Goal: Task Accomplishment & Management: Manage account settings

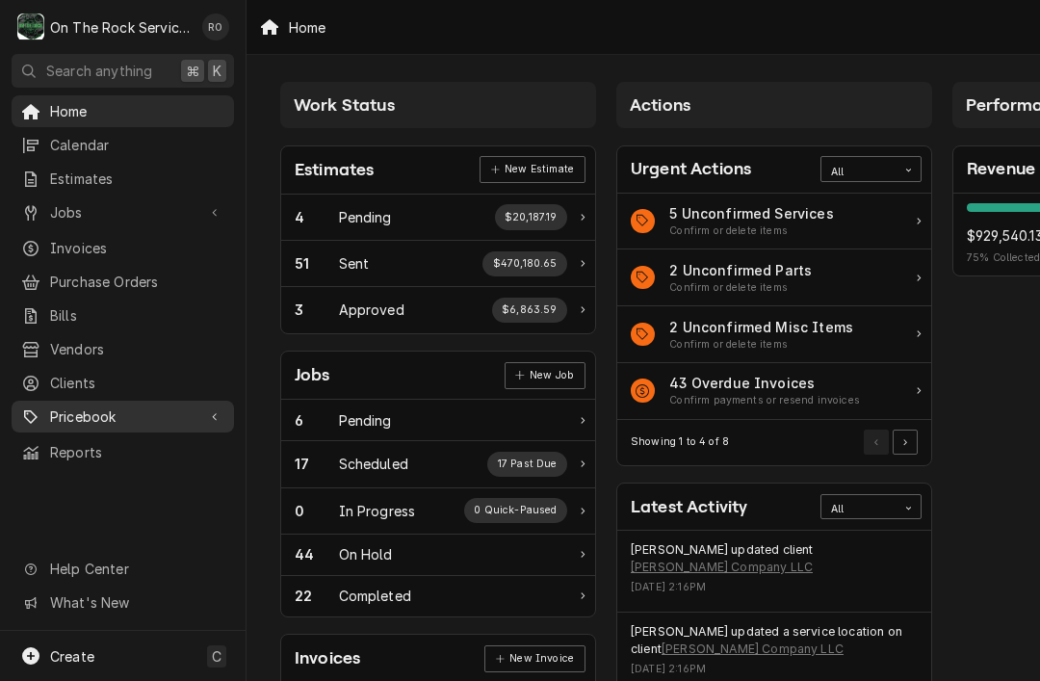
click at [219, 407] on div "Dynamic Content Wrapper" at bounding box center [214, 416] width 19 height 19
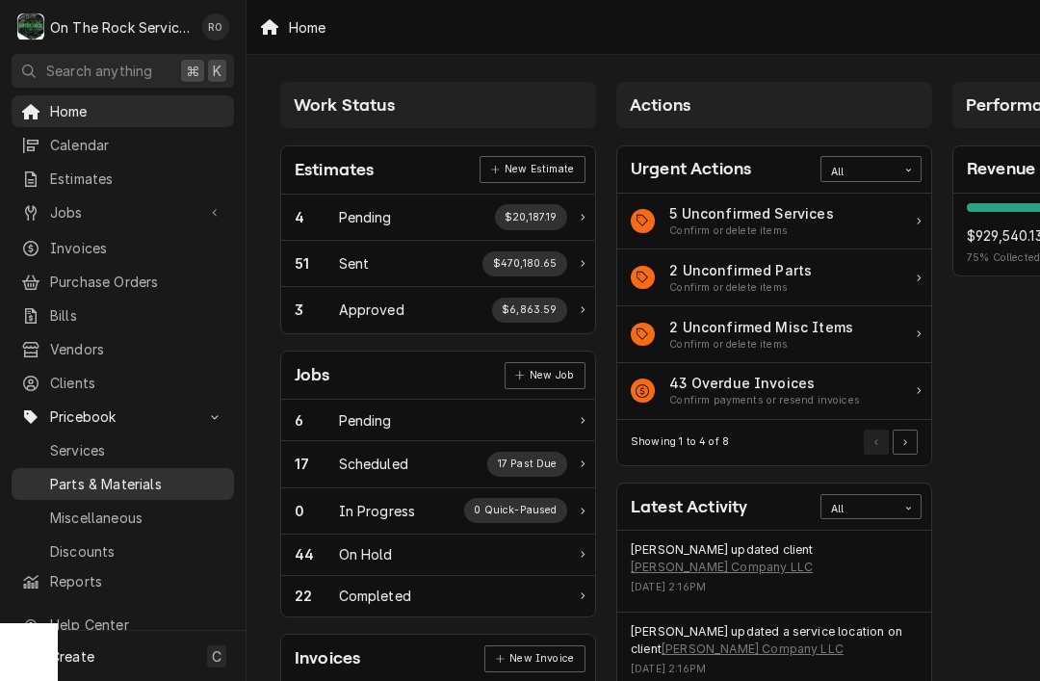
click at [130, 480] on div "Parts & Materials" at bounding box center [122, 484] width 215 height 24
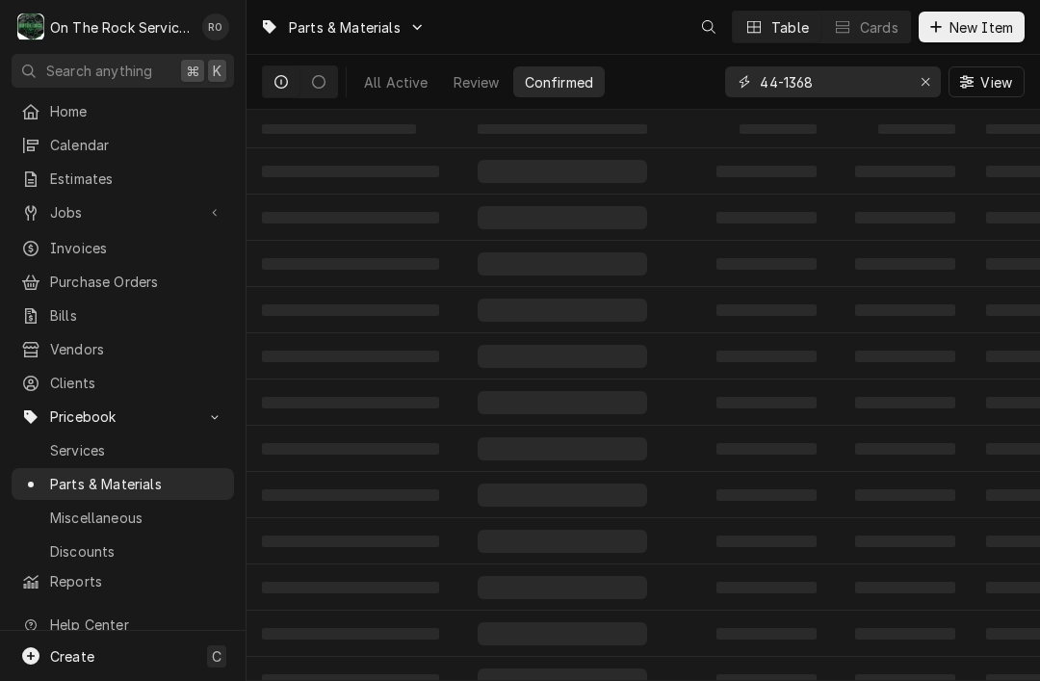
click at [840, 89] on input "44-1368" at bounding box center [831, 81] width 144 height 31
click at [839, 89] on input "44-1368" at bounding box center [831, 81] width 144 height 31
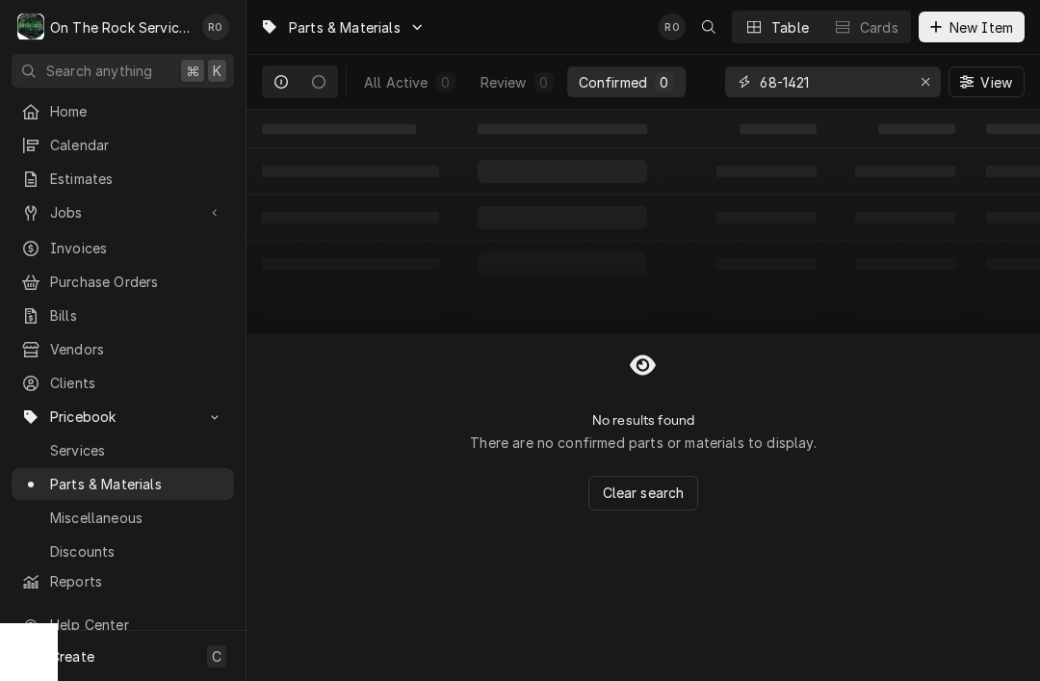
type input "68-1421"
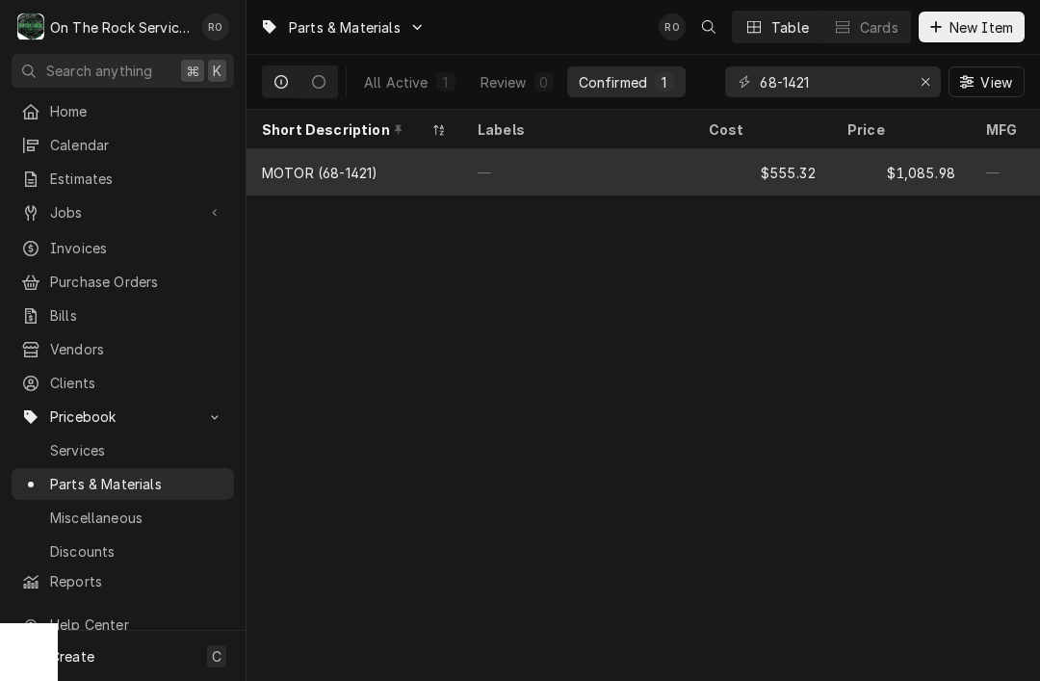
click at [669, 150] on div "—" at bounding box center [577, 172] width 231 height 46
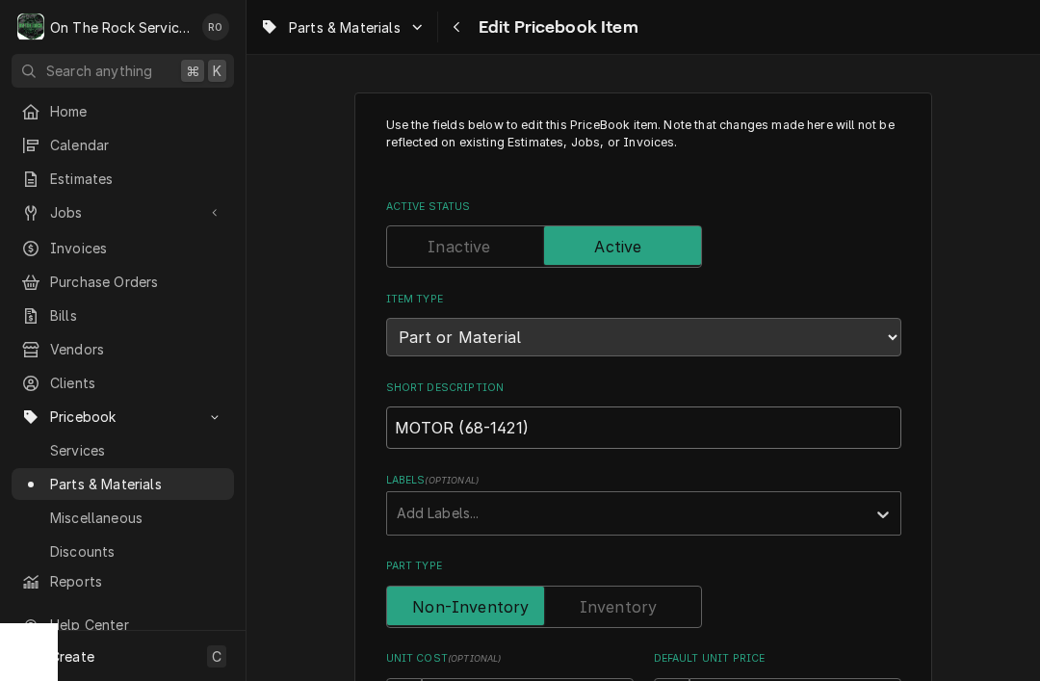
click at [606, 406] on input "MOTOR (68-1421)" at bounding box center [643, 427] width 515 height 42
click at [581, 414] on input "MOTOR (68-1421)" at bounding box center [643, 427] width 515 height 42
click at [620, 406] on input "MOTOR (68-1421)" at bounding box center [643, 427] width 515 height 42
click at [609, 409] on input "MOTOR (68-1421)" at bounding box center [643, 427] width 515 height 42
click at [604, 411] on input "MOTOR (68-1421)" at bounding box center [643, 427] width 515 height 42
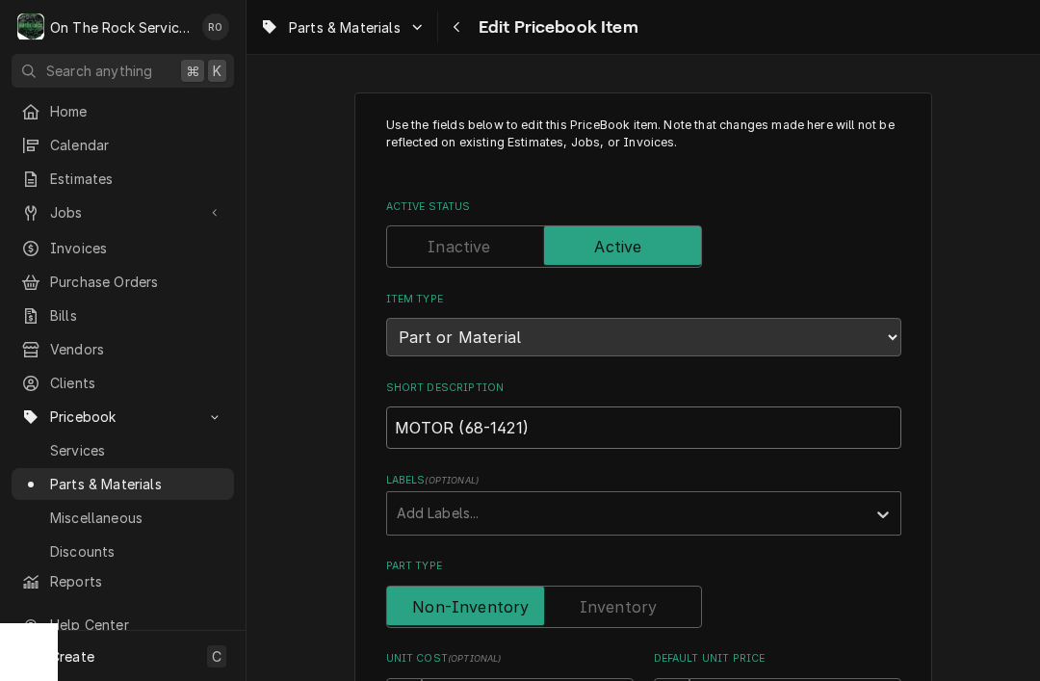
click at [588, 406] on input "MOTOR (68-1421)" at bounding box center [643, 427] width 515 height 42
paste input "IDDLEBY MARSHALL - MOTOR, 1/2HP 50/60HZ200-230/115"
type textarea "x"
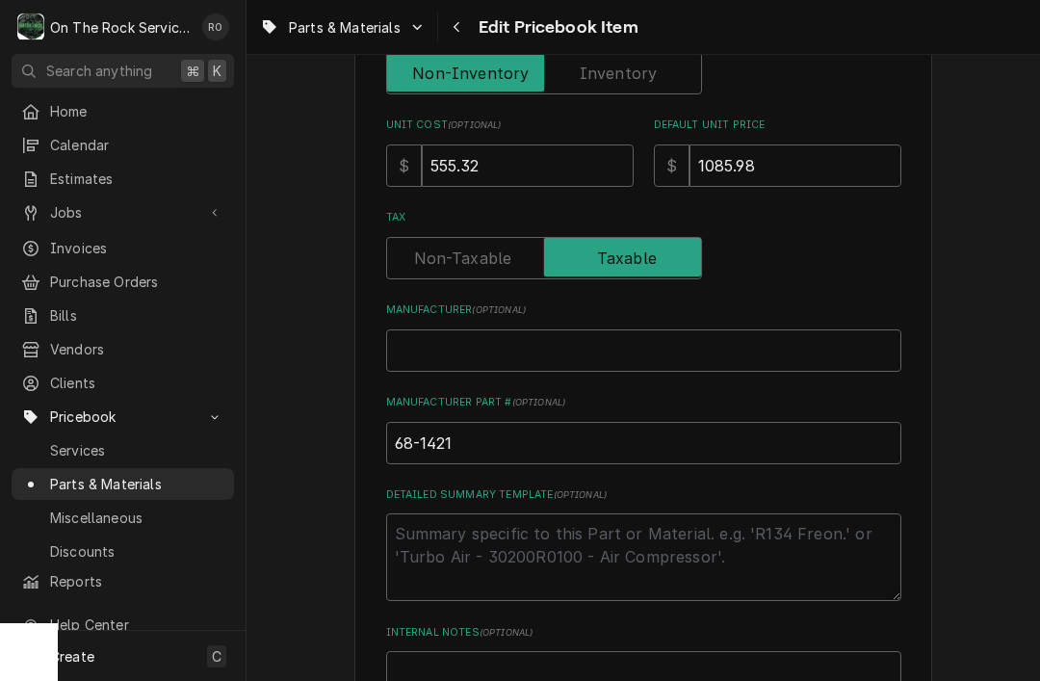
scroll to position [544, 0]
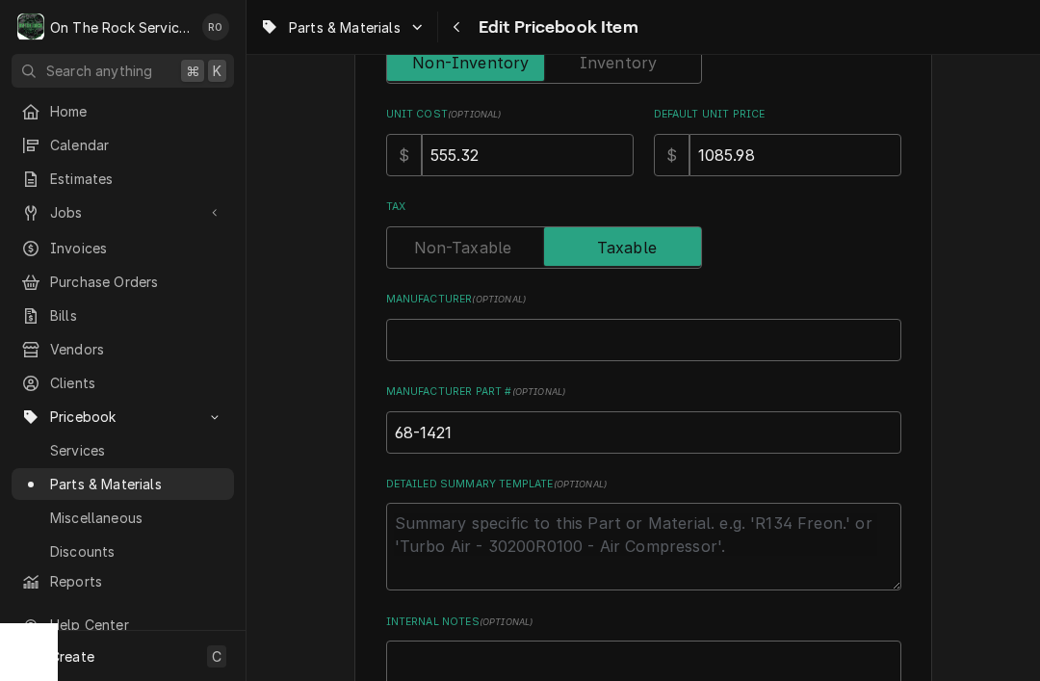
type input "MIDDLEBY MARSHALL - MOTOR, 1/2HP 50/60HZ200-230/115"
click at [544, 425] on input "68-1421" at bounding box center [643, 432] width 515 height 42
type textarea "x"
type input "68-1421,"
type textarea "x"
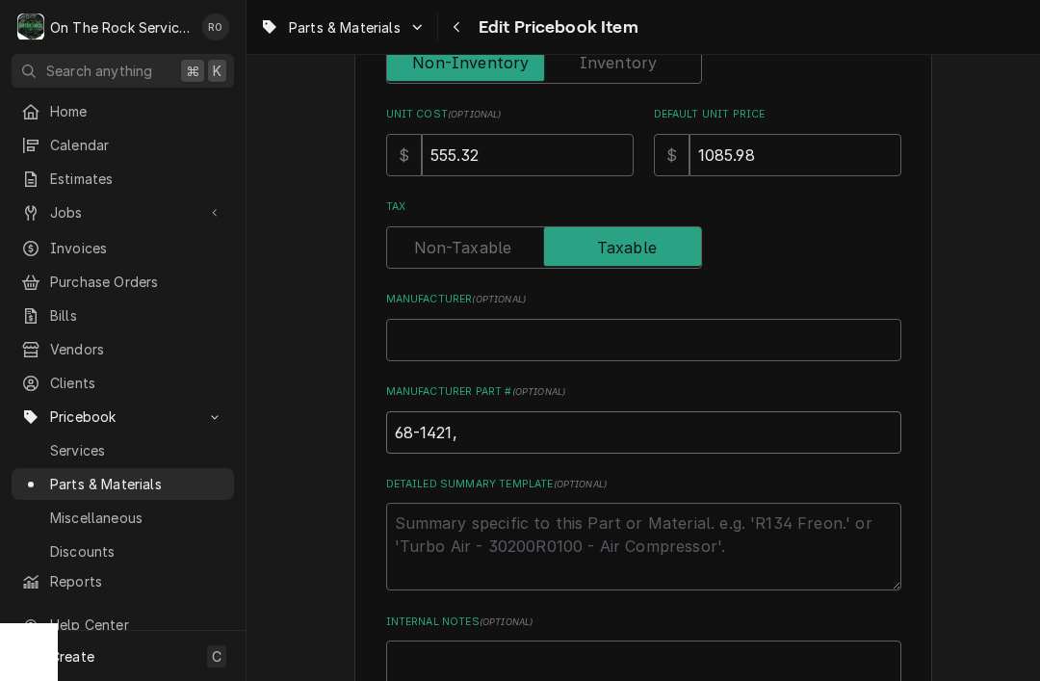
type input "68-1421,"
type textarea "x"
type input "68-1421, 6"
type textarea "x"
type input "68-1421, 68"
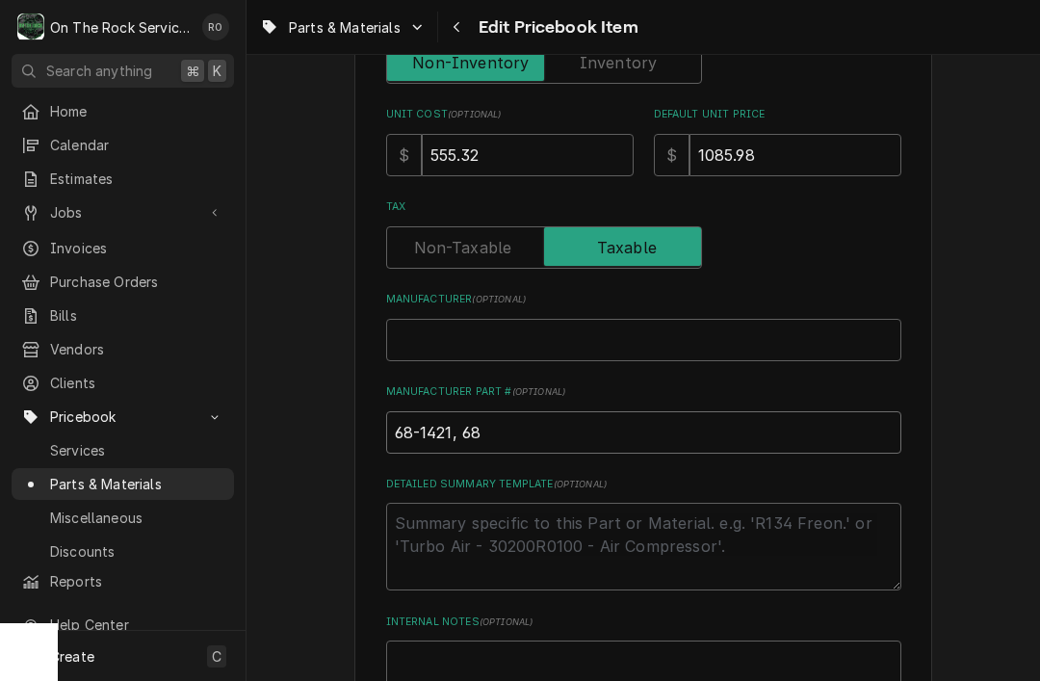
type textarea "x"
type input "68-1421, 681"
type textarea "x"
type input "68-1421, 6814"
type textarea "x"
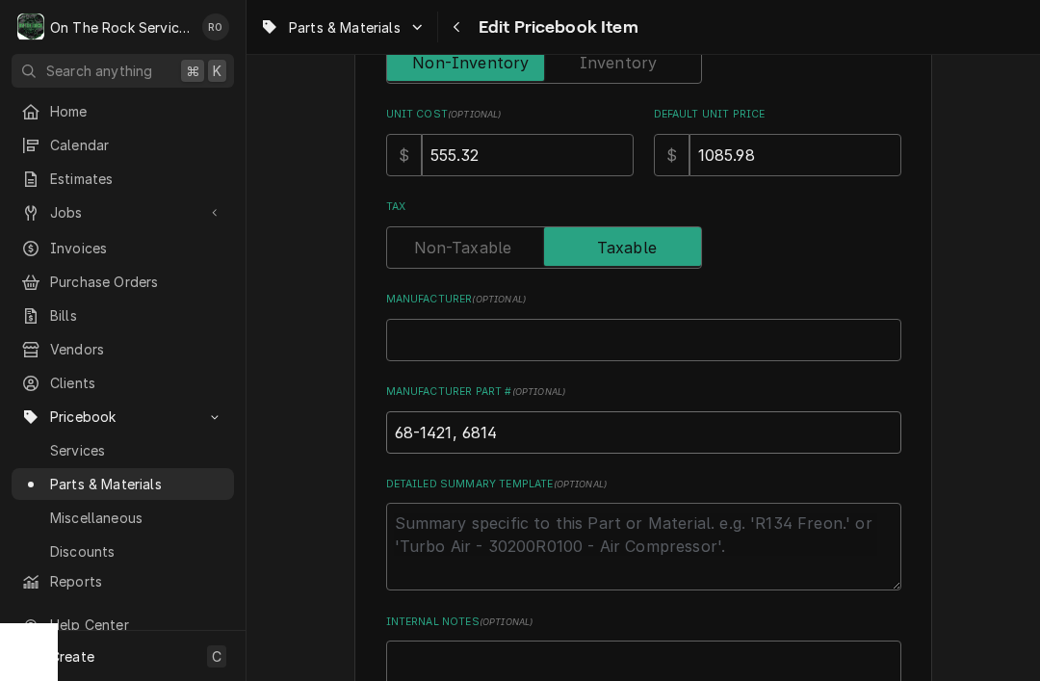
type input "68-1421, 68142"
type textarea "x"
type input "68-1421, 681421,"
type textarea "x"
type input "68-1421, 681421,"
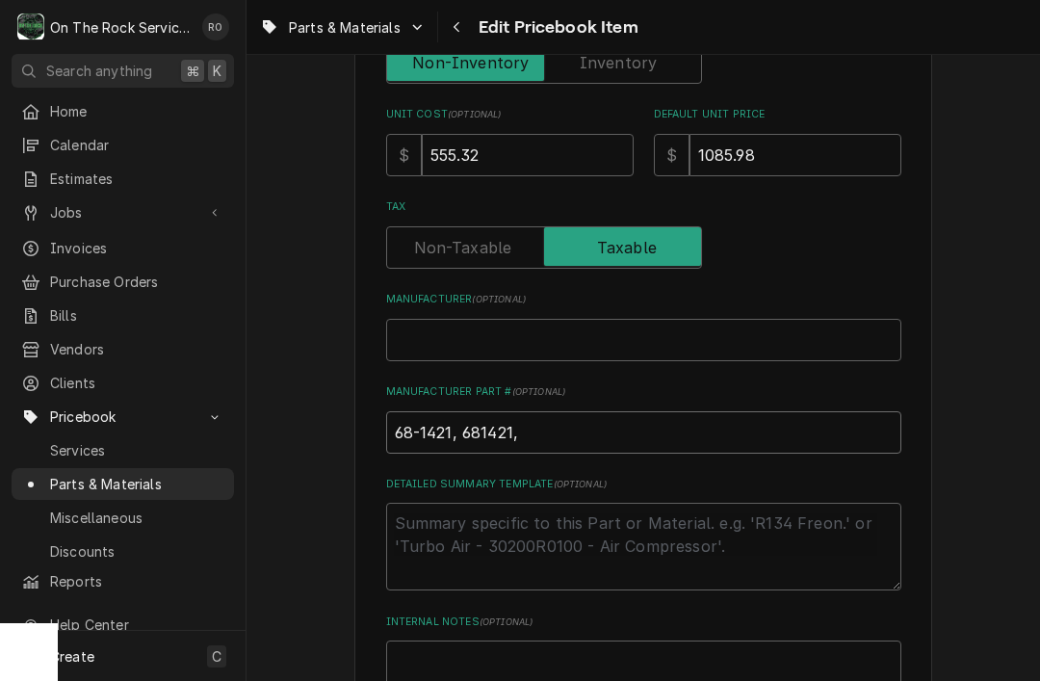
click at [555, 425] on input "68-1421, 681421," at bounding box center [643, 432] width 515 height 42
paste input "27381-0075"
type textarea "x"
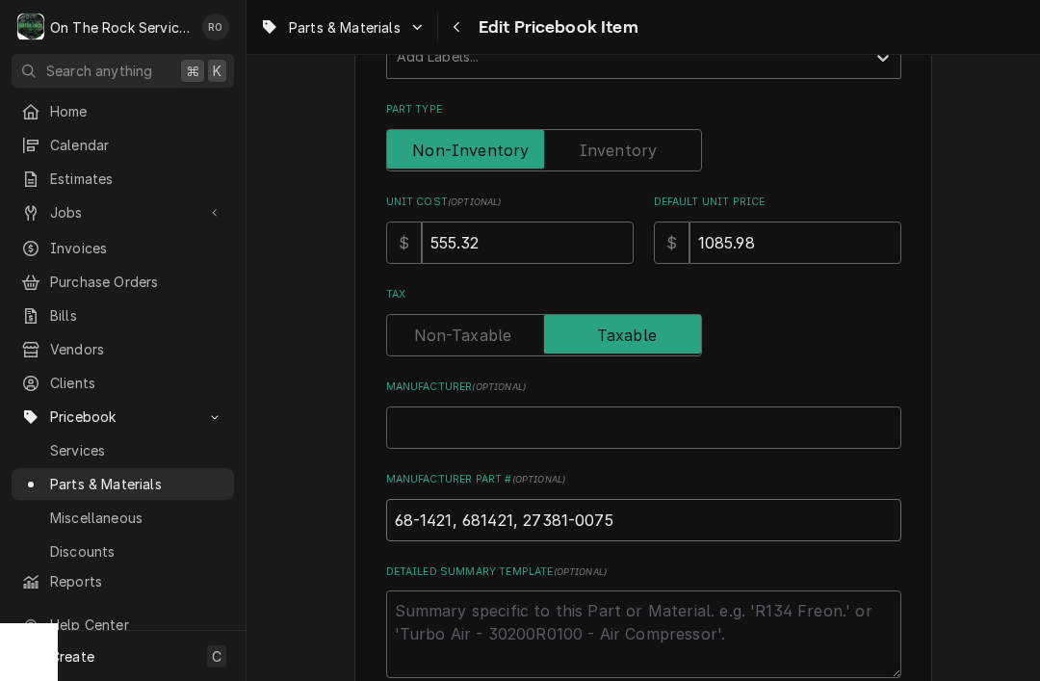
scroll to position [452, 0]
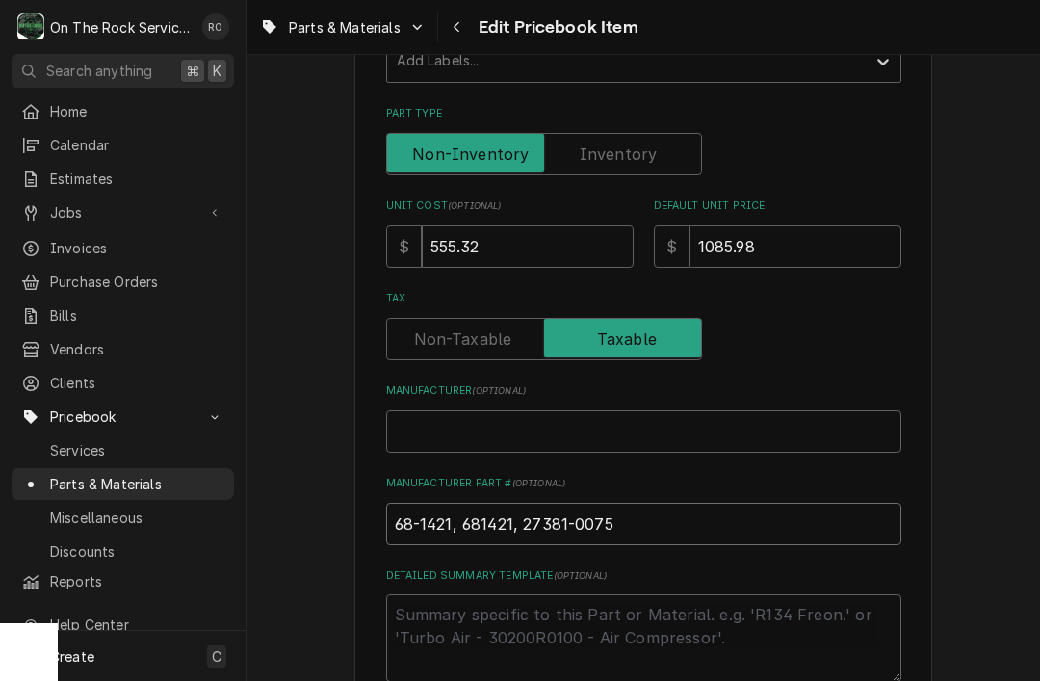
type input "68-1421, 681421, 27381-0075"
click at [554, 246] on input "555.32" at bounding box center [528, 246] width 212 height 42
click at [561, 230] on input "555.32" at bounding box center [528, 246] width 212 height 42
click at [560, 229] on input "555.32" at bounding box center [528, 246] width 212 height 42
click at [561, 225] on input "555.32" at bounding box center [528, 246] width 212 height 42
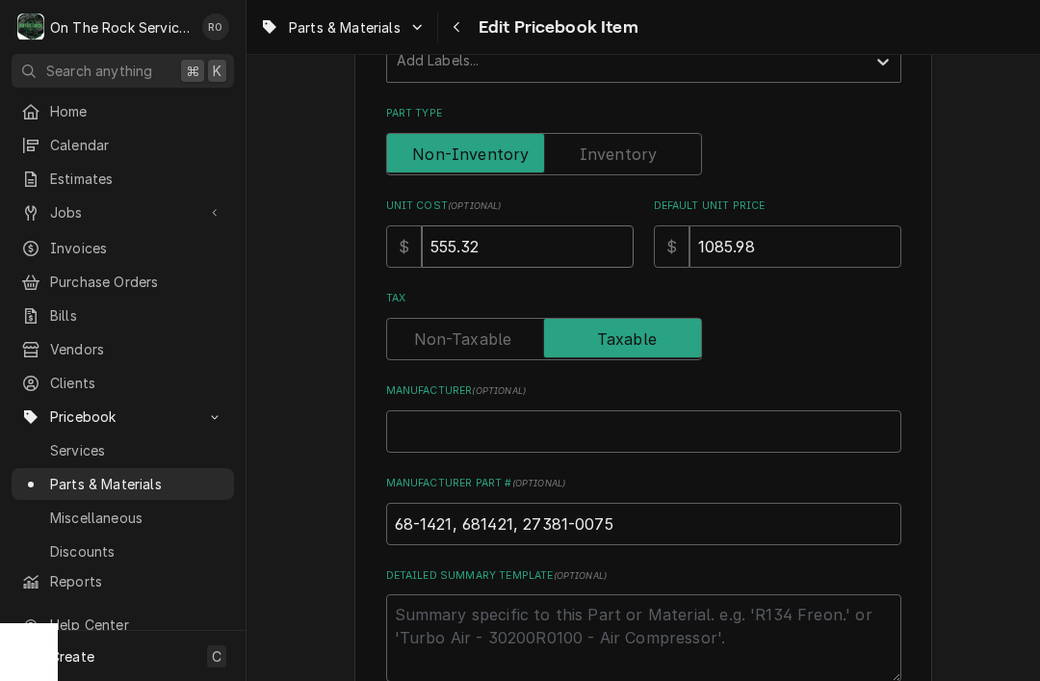
type input "7"
type textarea "x"
type input "70"
type textarea "x"
type input "707"
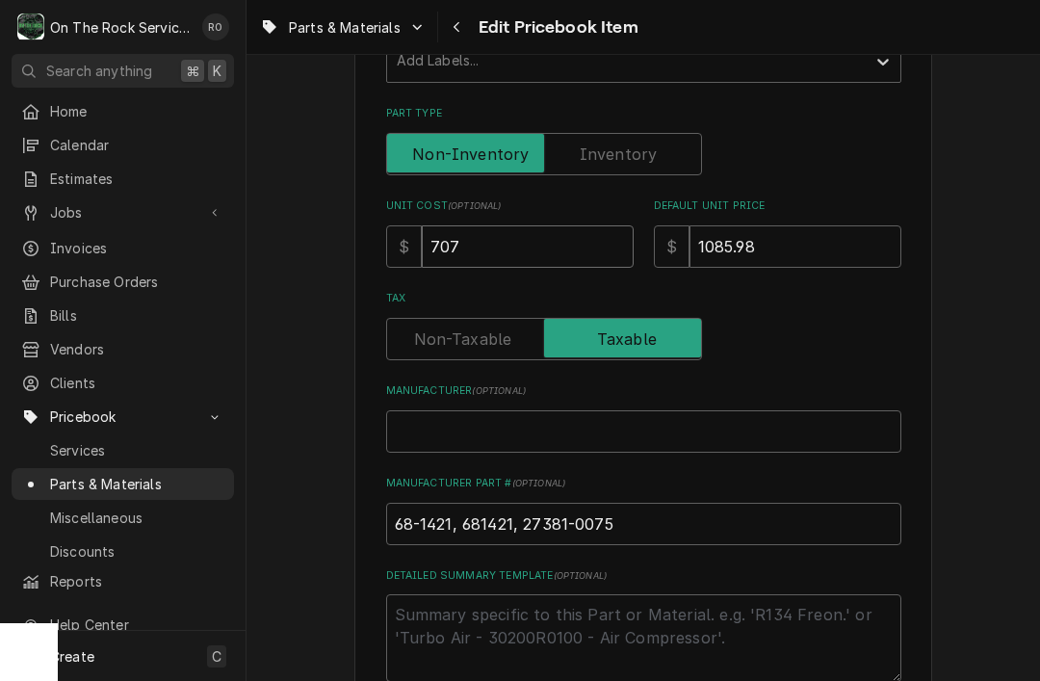
type textarea "x"
type input "707.3"
type textarea "x"
type input "707.31"
click at [776, 236] on input "1085.98" at bounding box center [795, 246] width 212 height 42
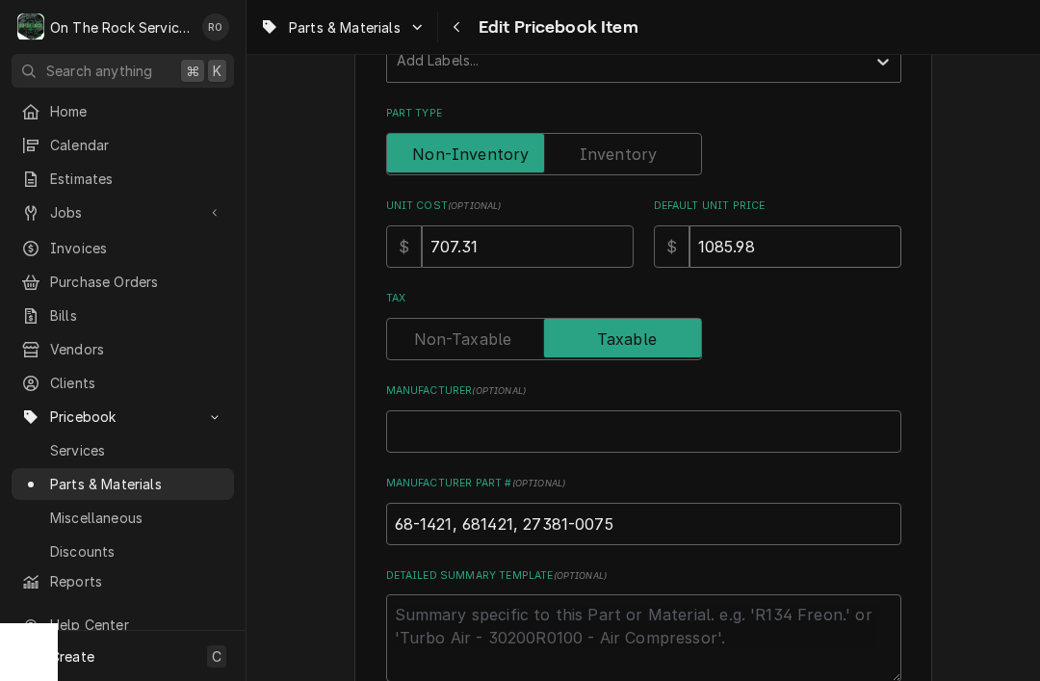
click at [776, 236] on input "1085.98" at bounding box center [795, 246] width 212 height 42
type textarea "x"
type input "1"
type textarea "x"
type input "14"
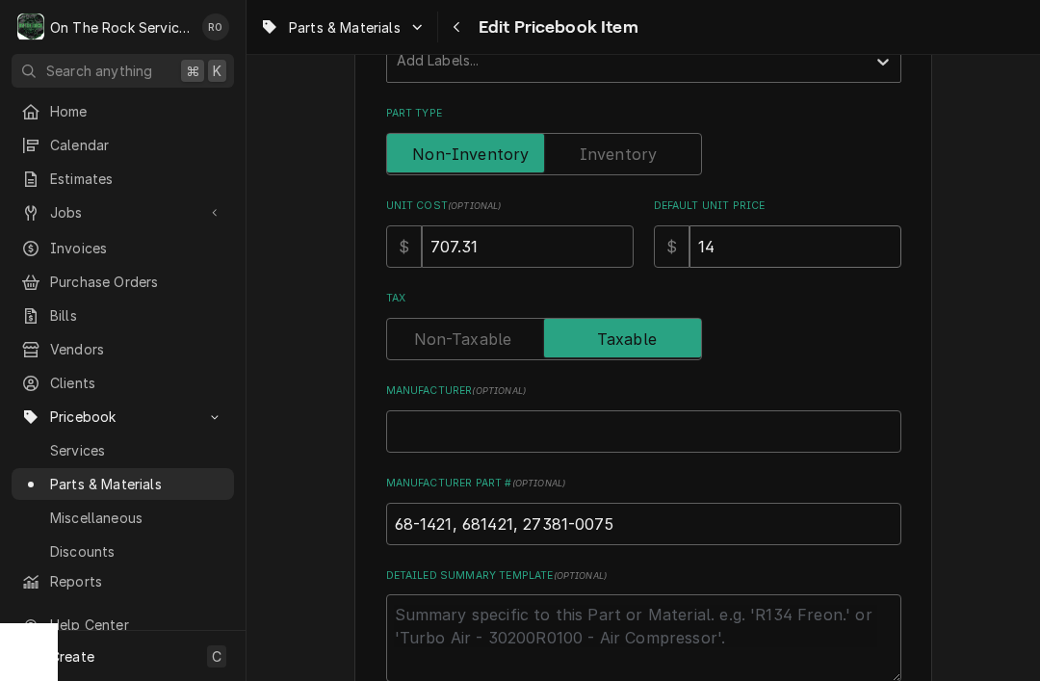
type textarea "x"
type input "141"
type textarea "x"
type input "1414"
type textarea "x"
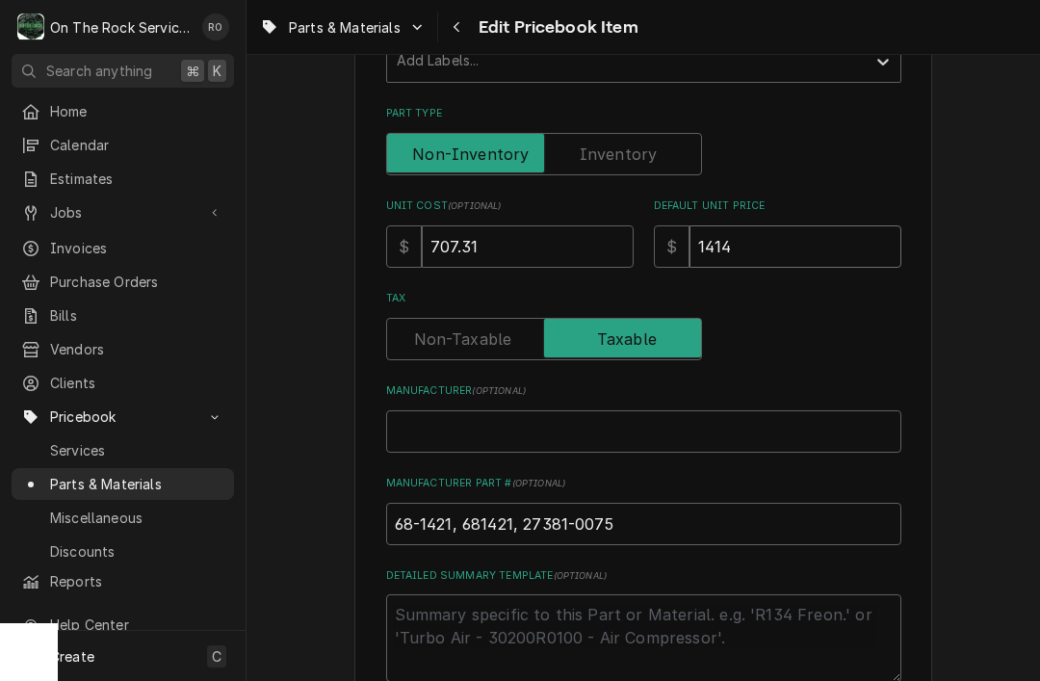
type input "1414.6"
type textarea "x"
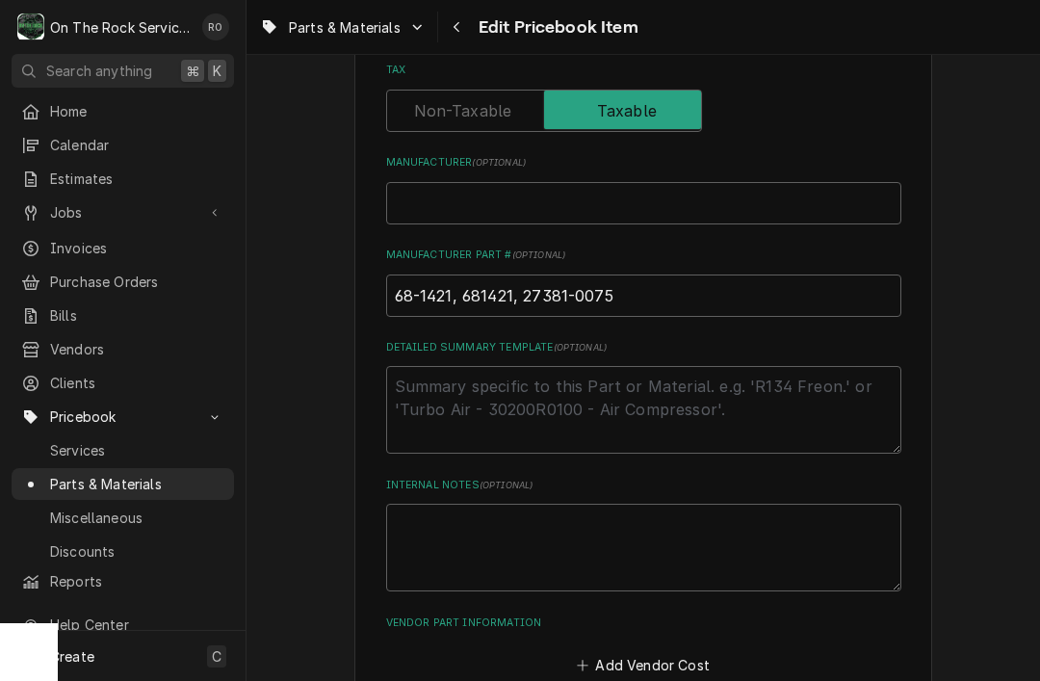
scroll to position [635, 0]
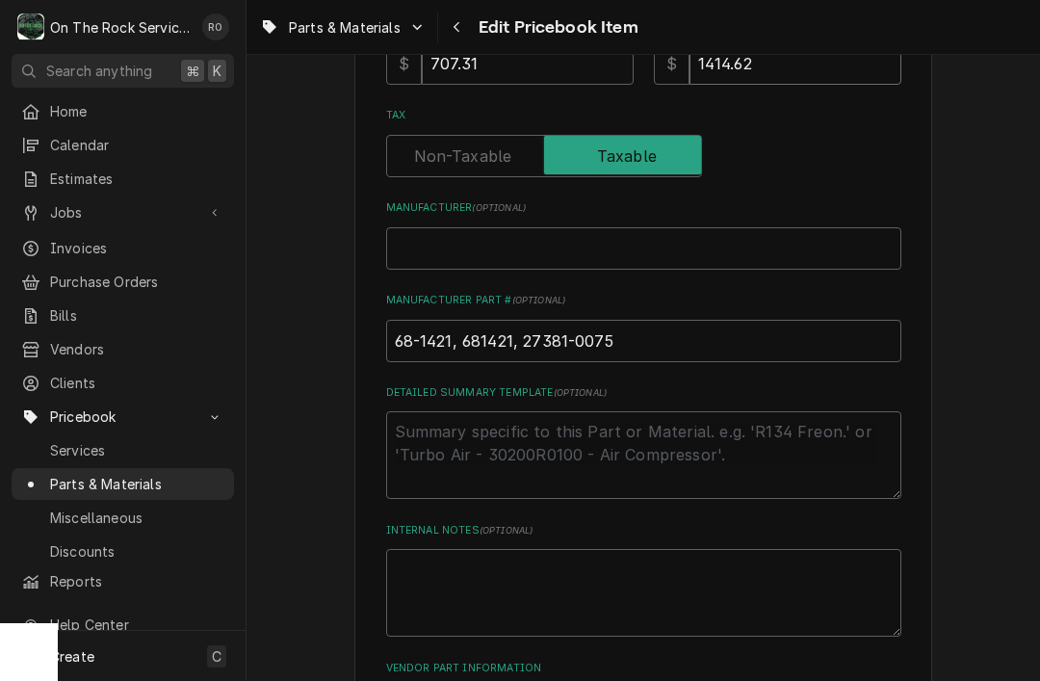
type input "1414.62"
click at [558, 245] on input "Manufacturer ( optional )" at bounding box center [643, 248] width 515 height 42
type textarea "x"
type input "M"
type textarea "x"
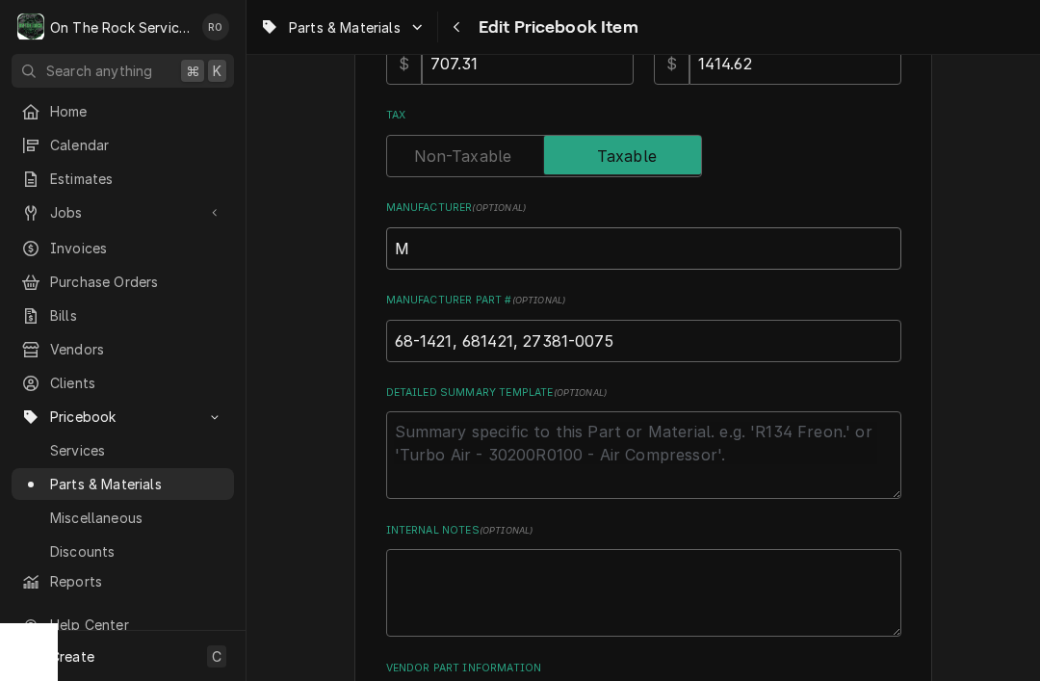
type input "Mi"
type textarea "x"
type input "Mid"
type textarea "x"
type input "Midd"
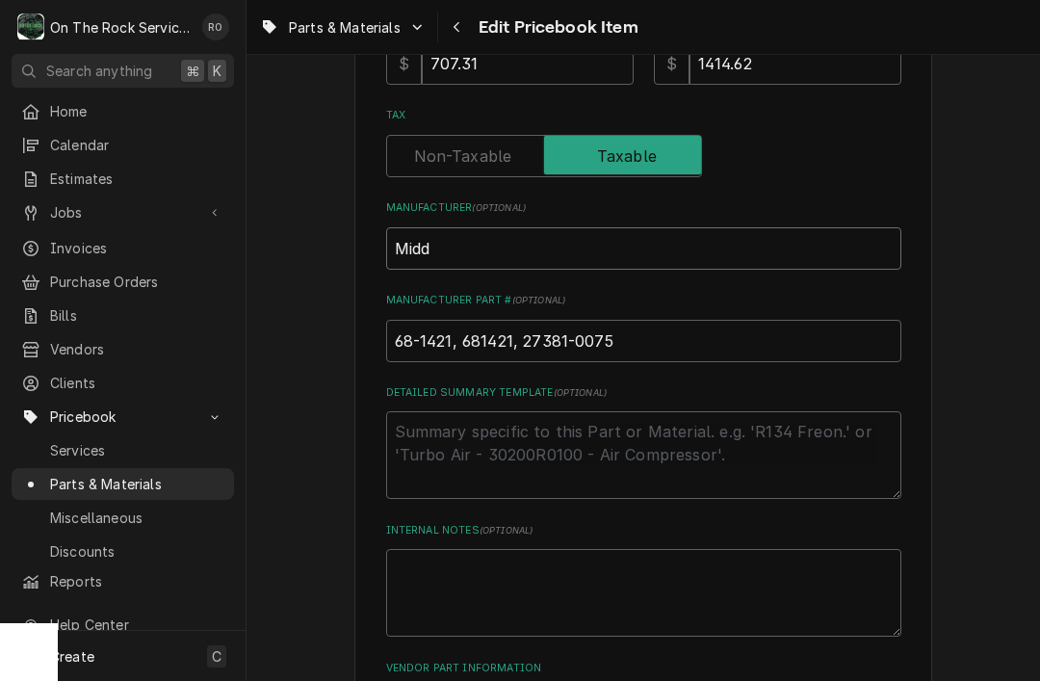
type textarea "x"
type input "Middle"
type textarea "x"
type input "Middleb"
type textarea "x"
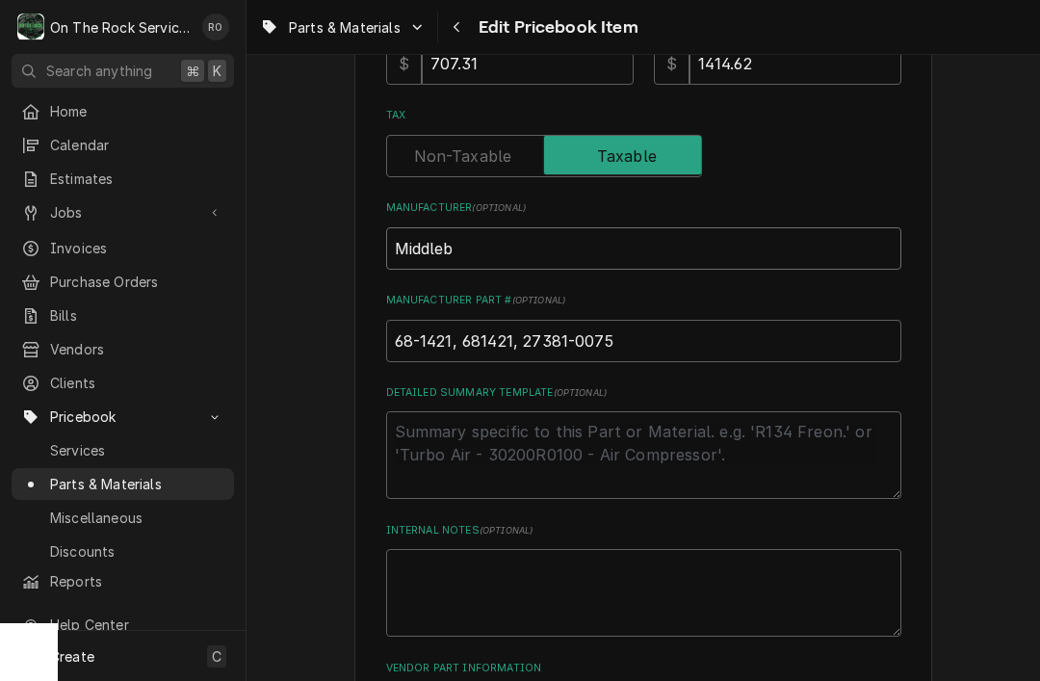
type input "Middleby"
type textarea "x"
type input "Middleby M"
type textarea "x"
type input "Middleby Mar"
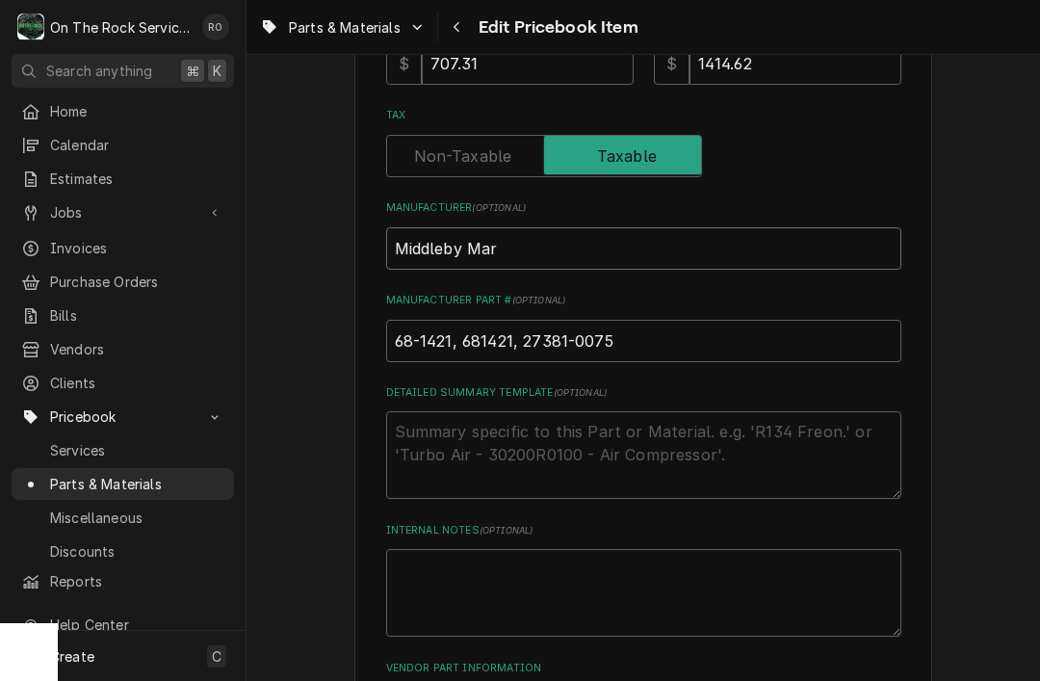
type textarea "x"
type input "Middleby Mars"
type textarea "x"
type input "Middleby Marsh"
type textarea "x"
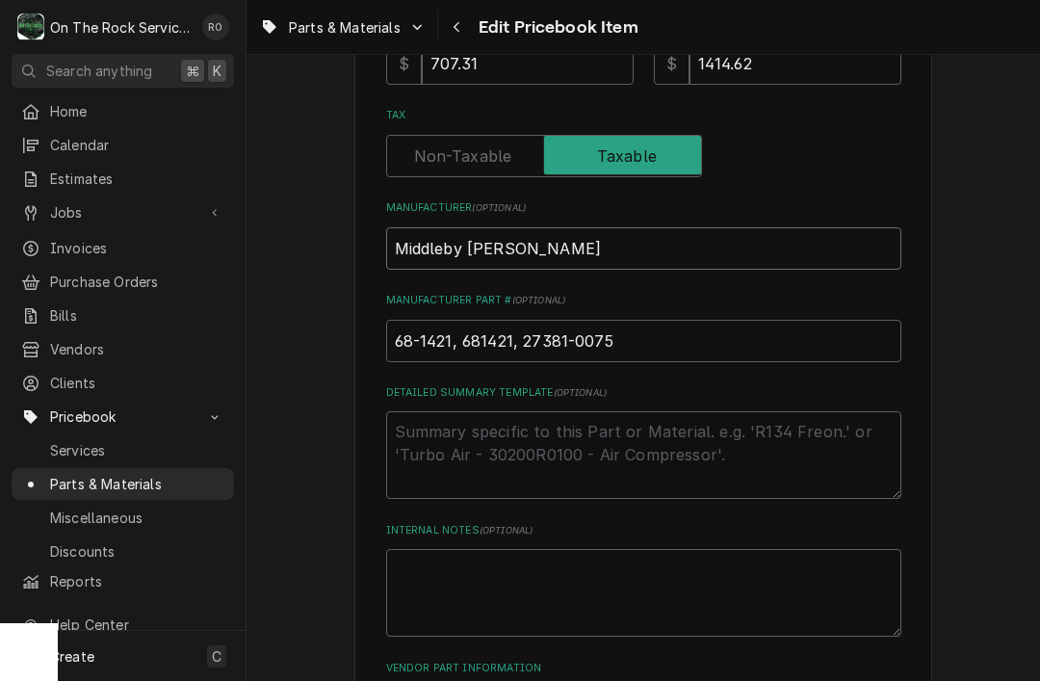
type input "Middleby Marsha"
type textarea "x"
type input "Middleby Marshal"
type textarea "x"
type input "Middleby Marshall"
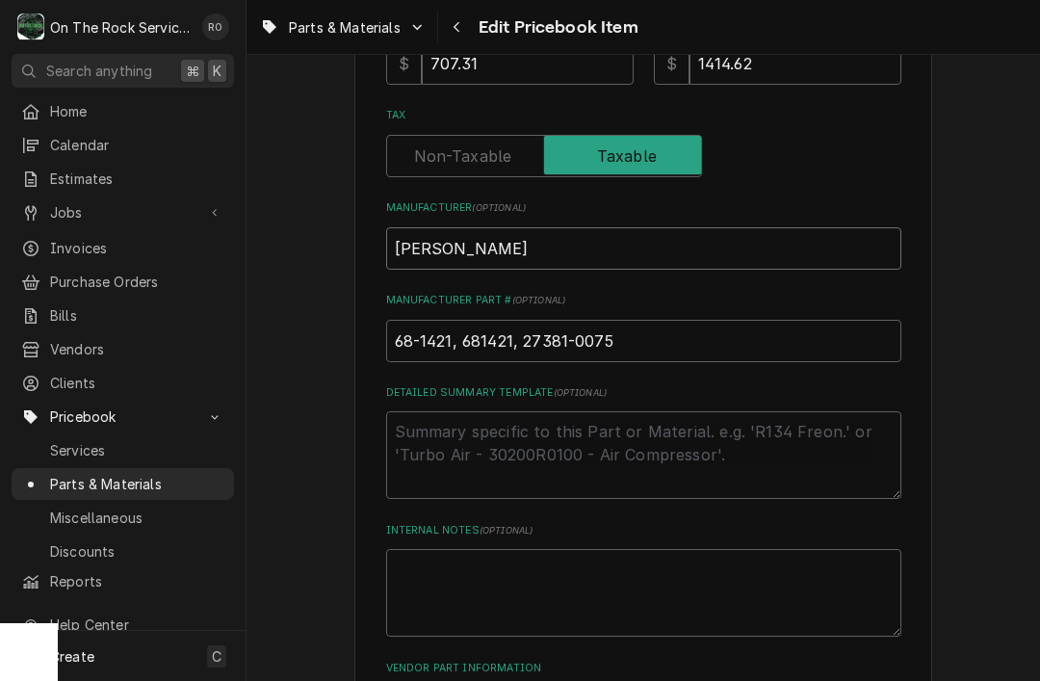
type textarea "x"
type input "Middleby Marshall,"
type textarea "x"
type input "Middleby Marshall, M"
type textarea "x"
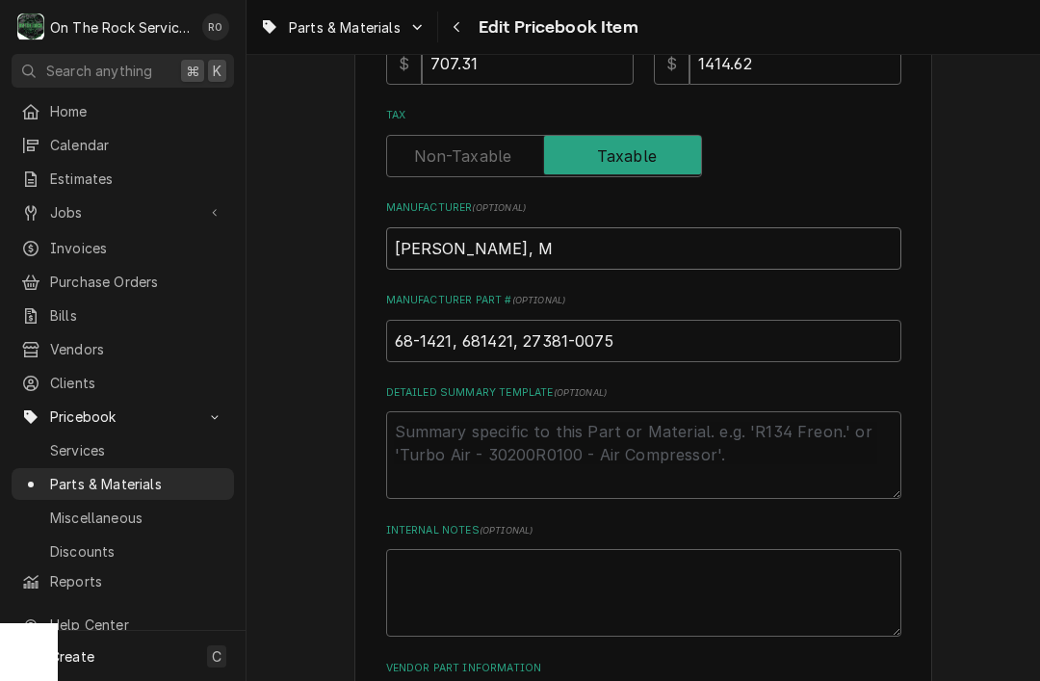
type input "Middleby Marshall, MN"
type textarea "x"
type input "Middleby Marshall, MNa"
type textarea "x"
type input "Middleby Marshall, MN"
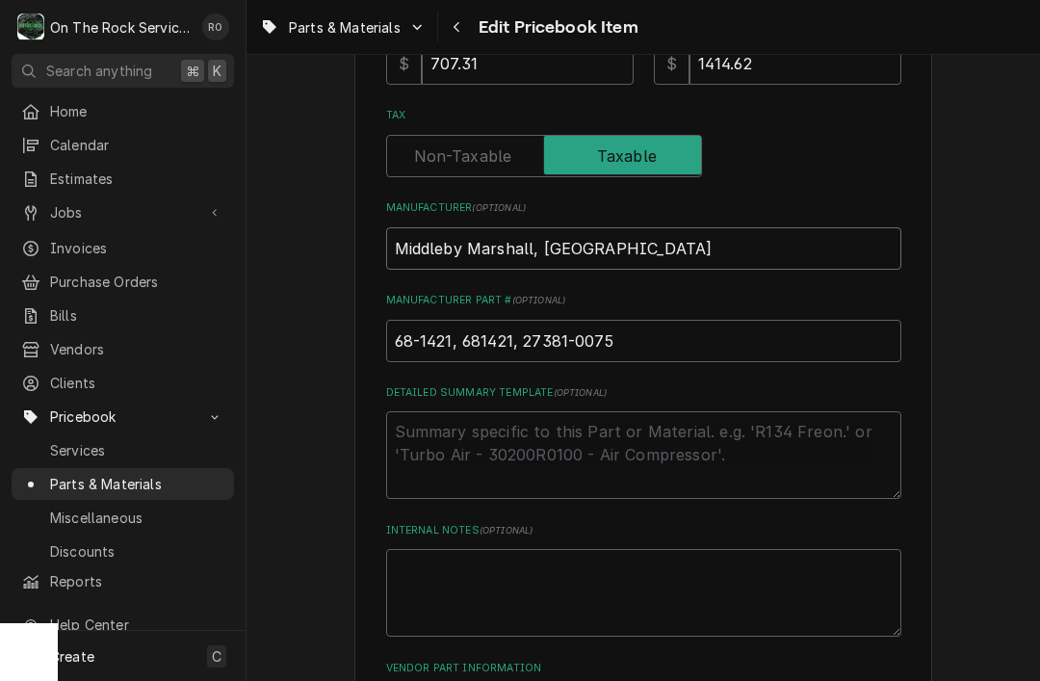
type textarea "x"
type input "Middleby Marshall, M"
type textarea "x"
type input "Middleby Marshall, Ma"
type textarea "x"
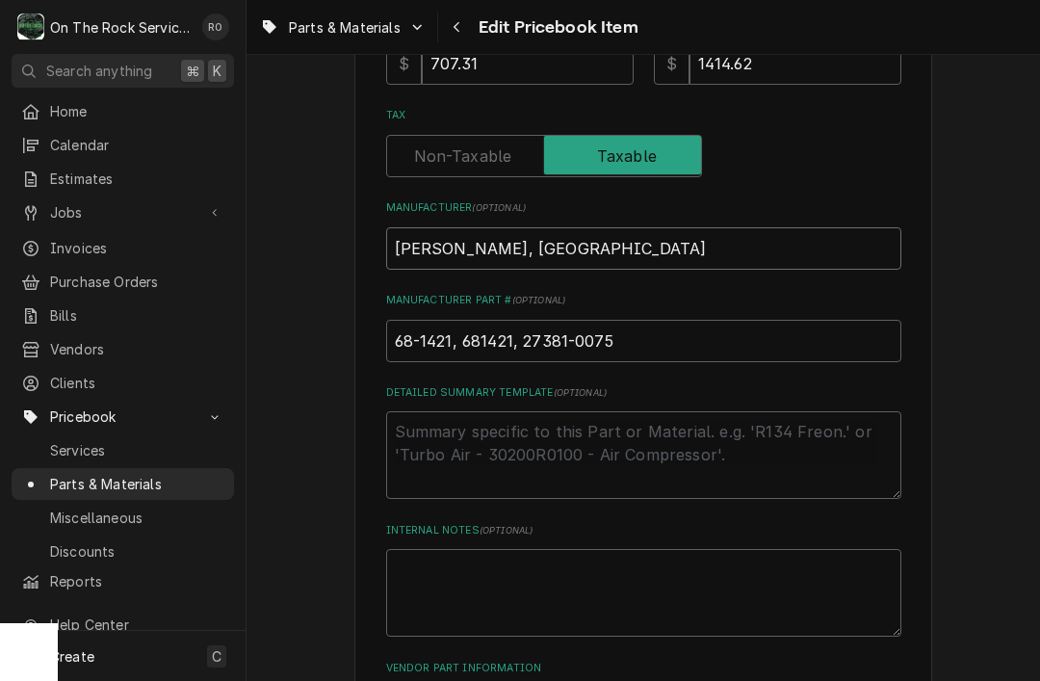
type input "Middleby Marshall, Mav"
type textarea "x"
type input "Middleby Marshall, Mavri"
type textarea "x"
type input "Middleby Marshall, Mavrik"
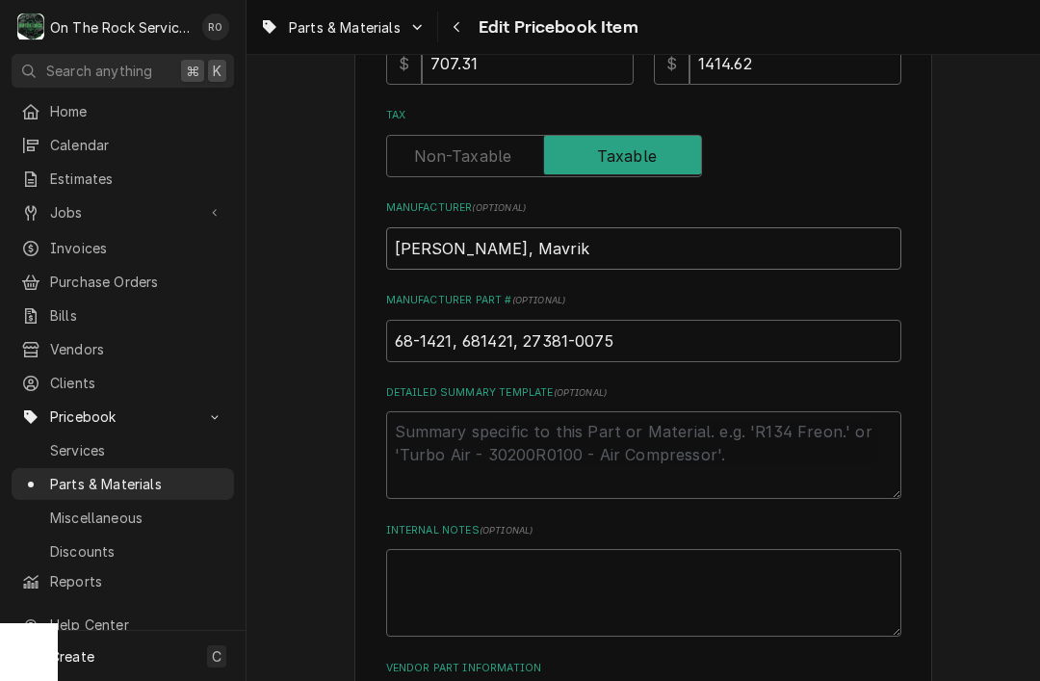
type textarea "x"
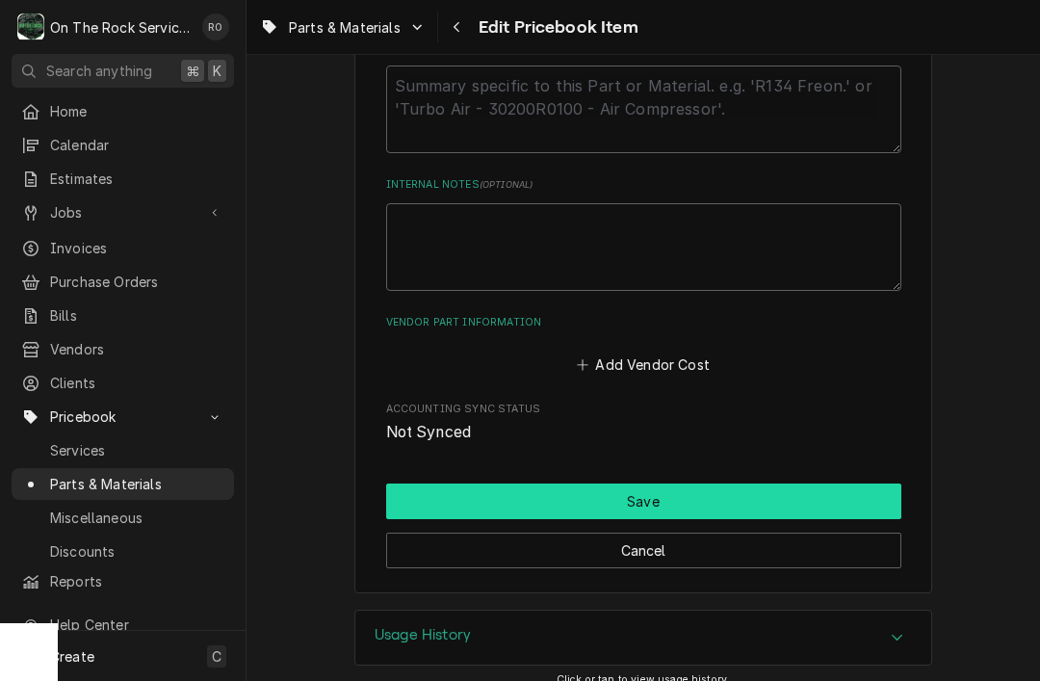
type input "Middleby Marshall, Mavrik"
click at [731, 483] on button "Save" at bounding box center [643, 501] width 515 height 36
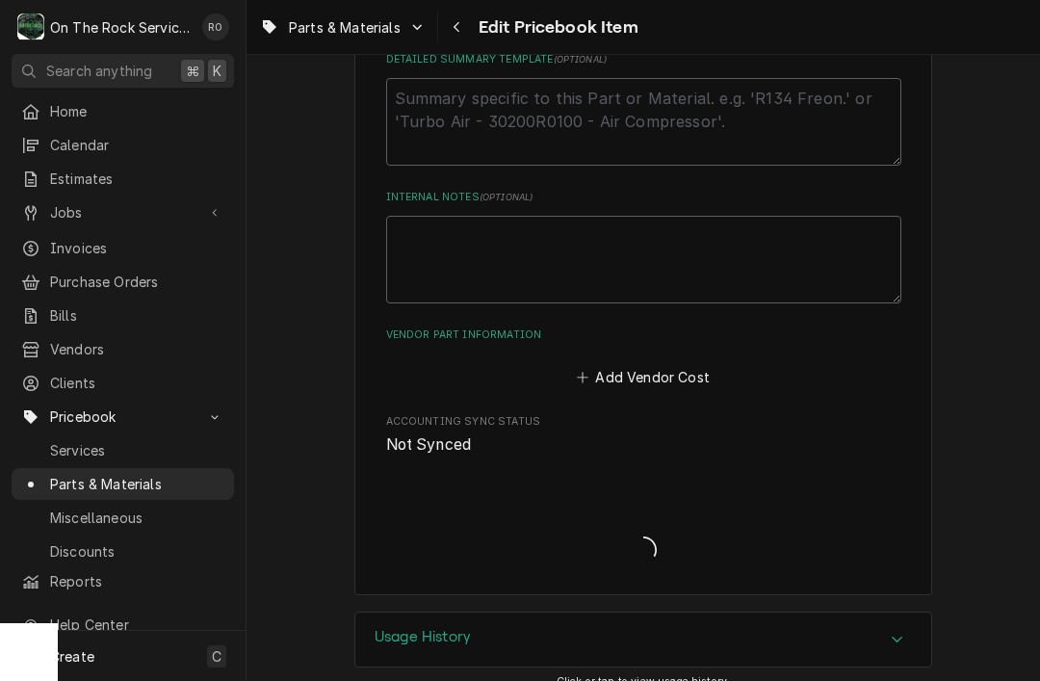
type textarea "x"
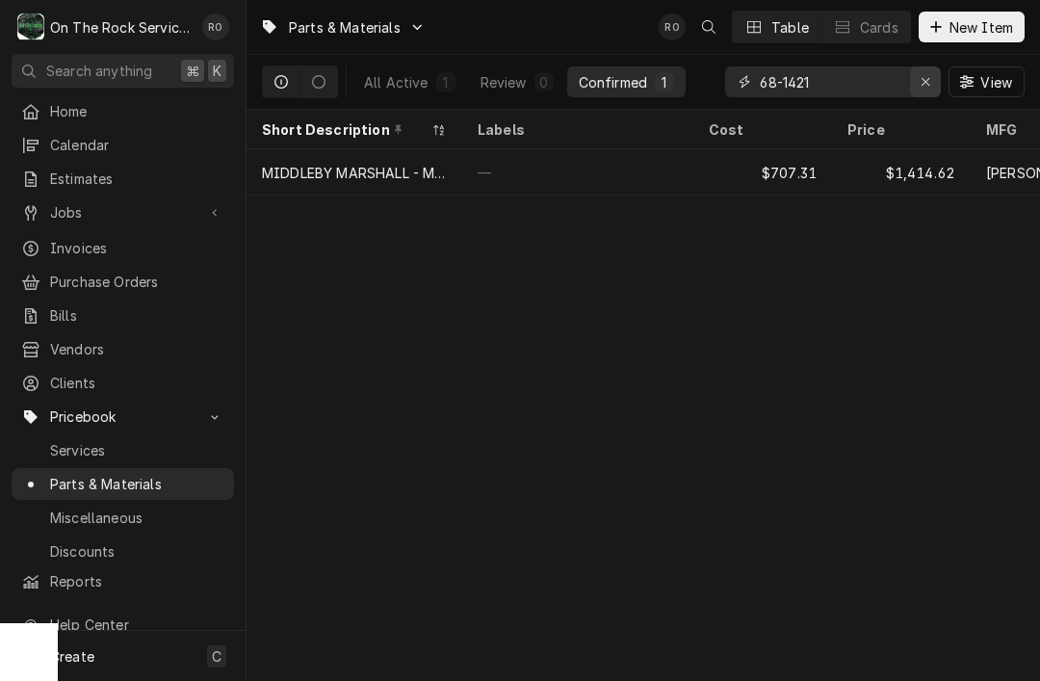
click at [930, 90] on div "Erase input" at bounding box center [924, 81] width 19 height 19
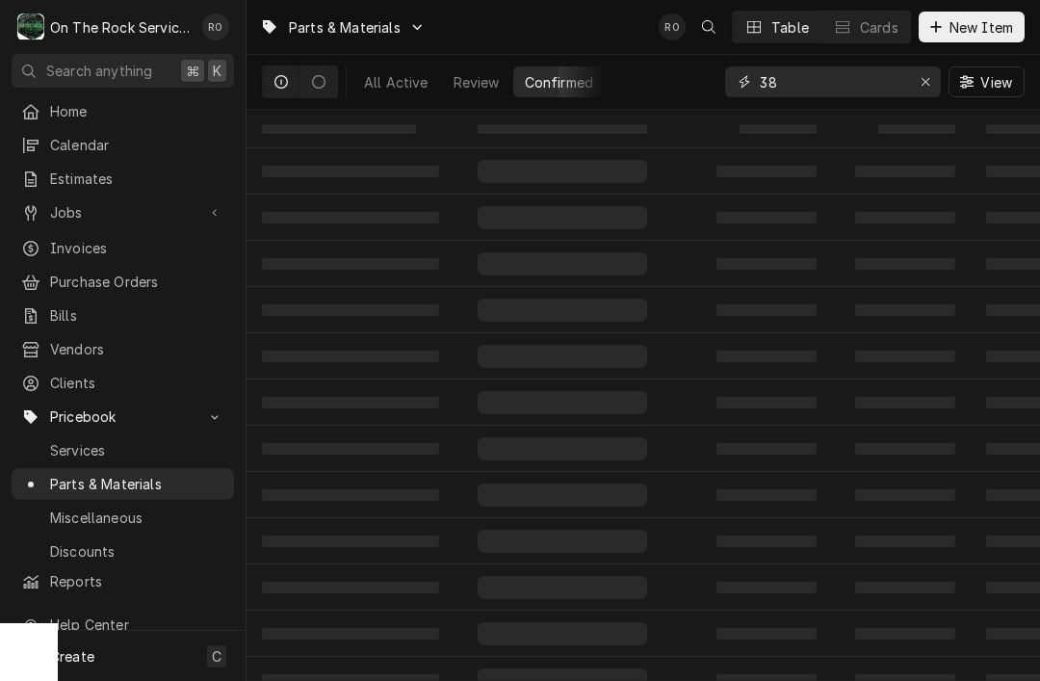
type input "3"
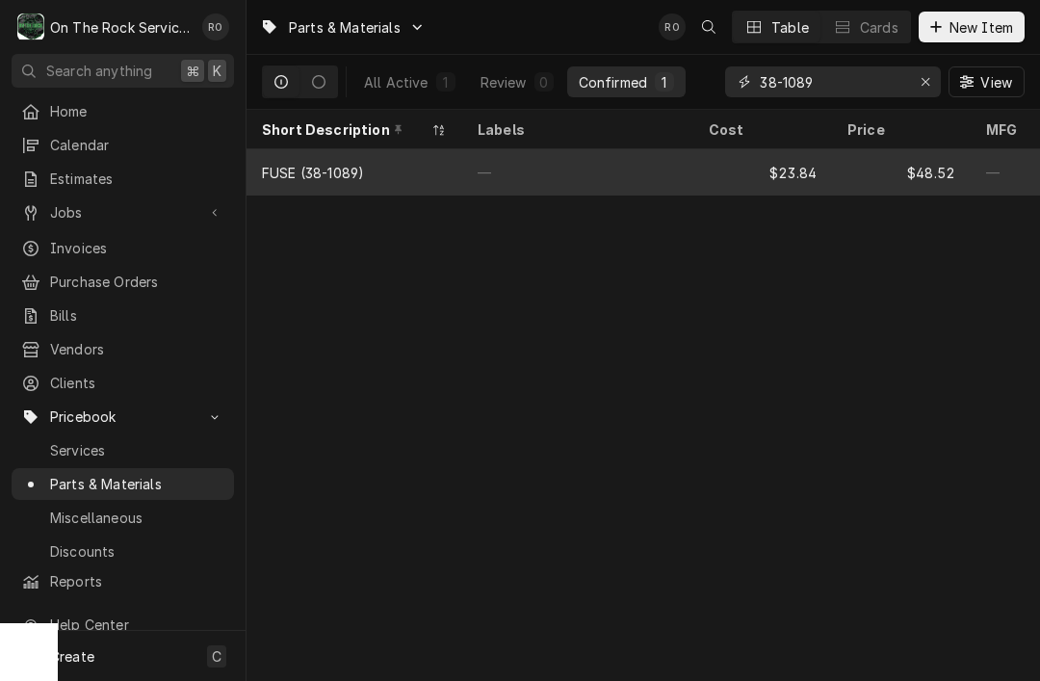
type input "38-1089"
click at [521, 161] on div "—" at bounding box center [577, 172] width 231 height 46
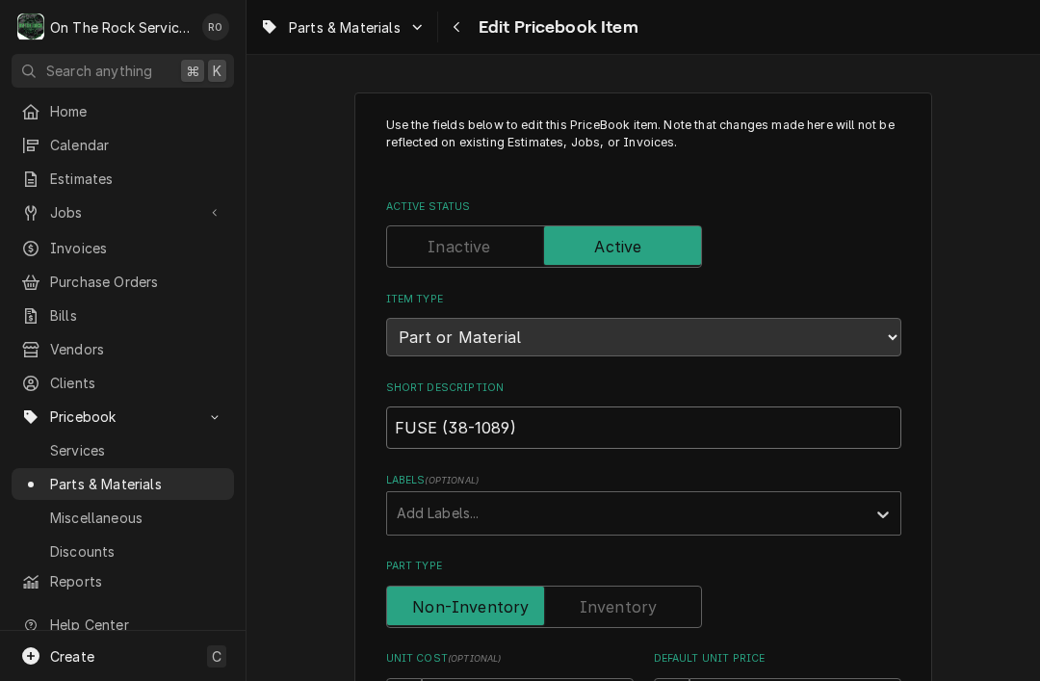
click at [645, 421] on input "FUSE (38-1089)" at bounding box center [643, 427] width 515 height 42
click at [566, 419] on input "FUSE (38-1089)" at bounding box center [643, 427] width 515 height 42
click at [573, 409] on input "FUSE (38-1089)" at bounding box center [643, 427] width 515 height 42
click at [543, 423] on input "FUSE (38-1089)" at bounding box center [643, 427] width 515 height 42
paste input ", 600V, 15 AMP, FAST ACTING 13/32" X 1 1/2" MIDDLEBY MARSHALL PS570S"
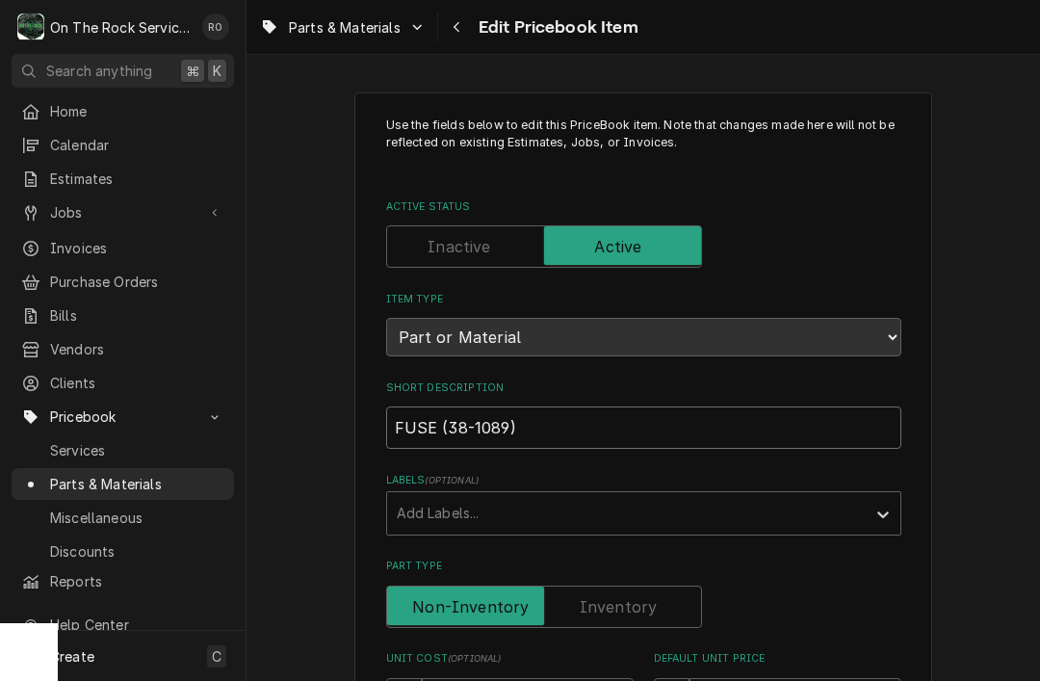
type textarea "x"
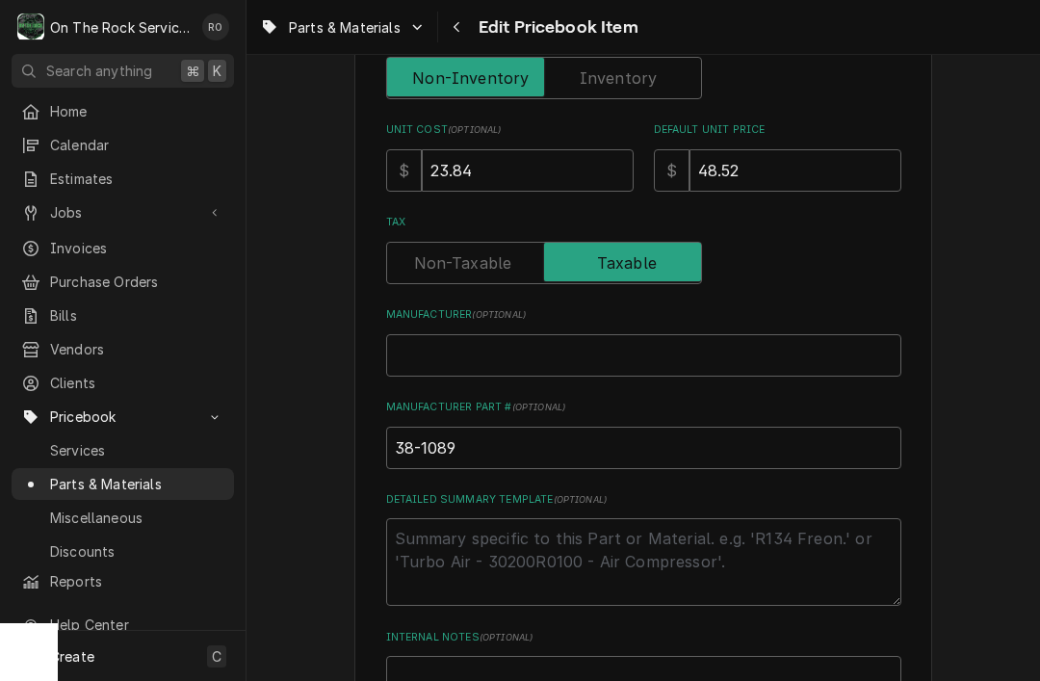
scroll to position [566, 0]
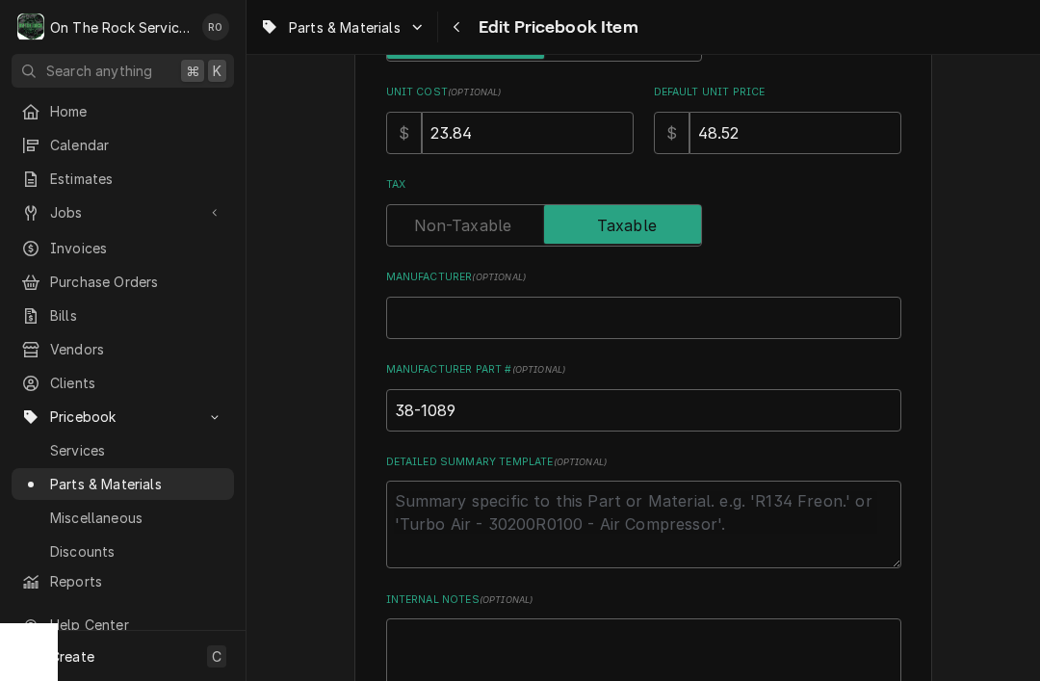
type input "FUSE, 600V, 15 AMP, FAST ACTING 13/32" X 1 1/2" MIDDLEBY MARSHALL PS570S"
click at [513, 399] on input "38-1089" at bounding box center [643, 410] width 515 height 42
type input "38-1089,"
type textarea "x"
type input "38-1089,"
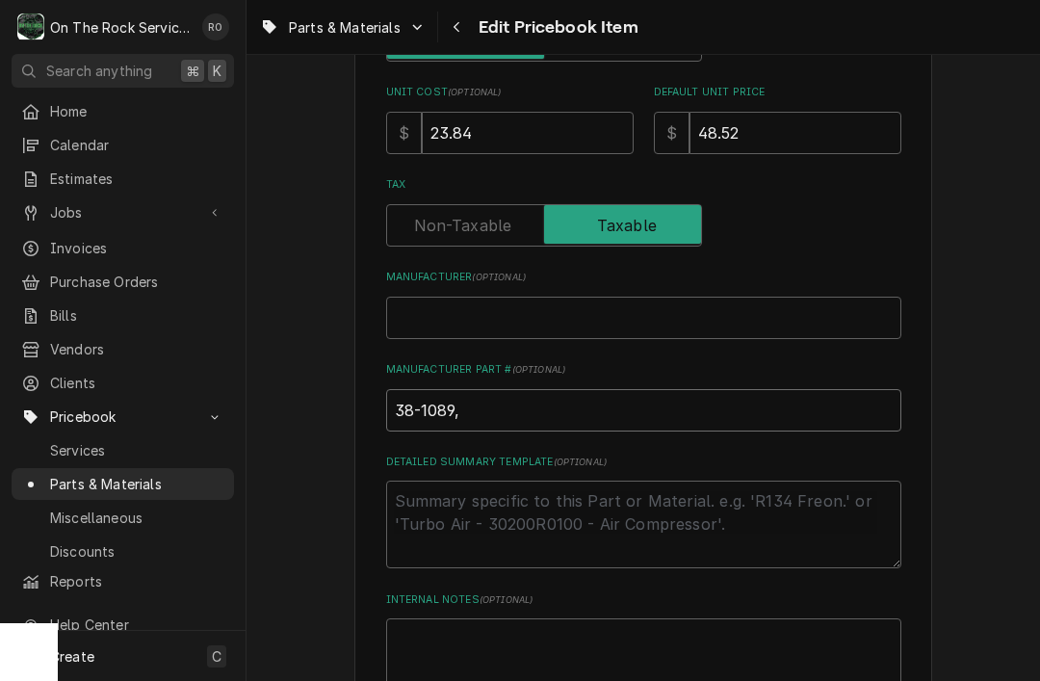
type textarea "x"
type input "38-1089, 3"
type textarea "x"
type input "38-1089, 38"
type textarea "x"
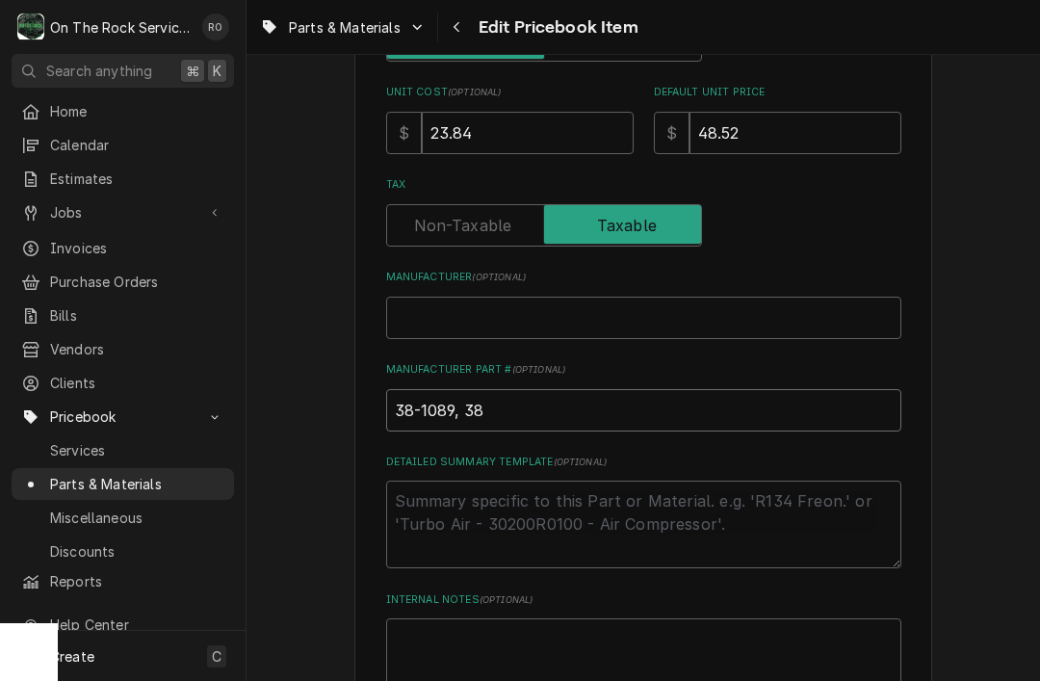
type input "38-1089, 381"
type textarea "x"
type input "38-1089, 3810"
type textarea "x"
type input "38-1089, 38108"
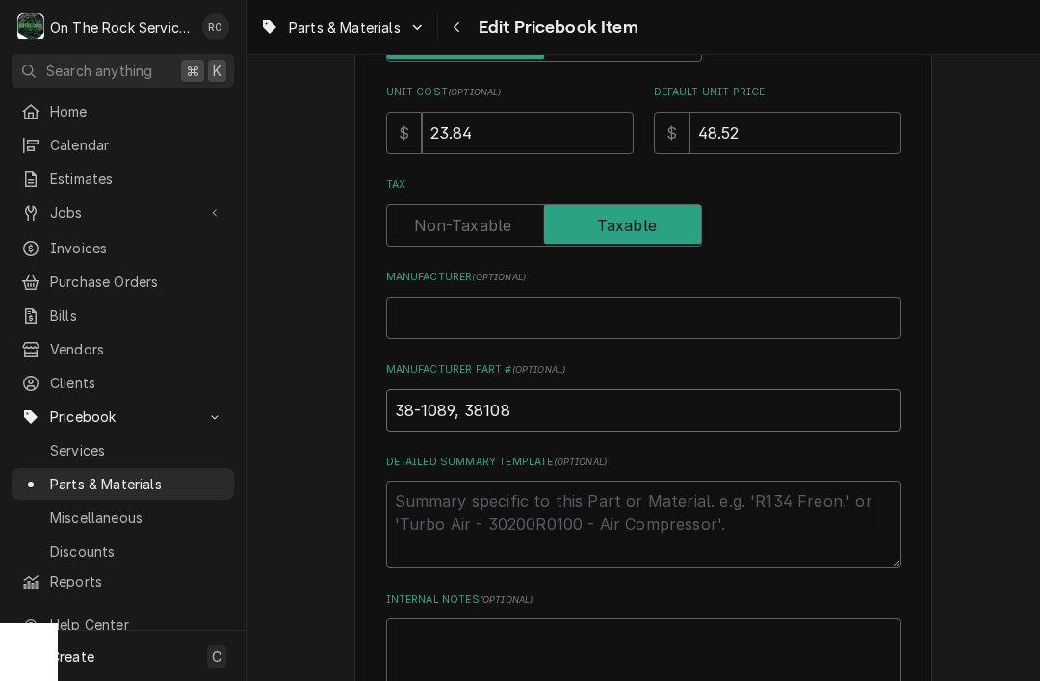
type textarea "x"
type input "38-1089, 381089,"
type textarea "x"
type input "38-1089, 381089,"
click at [553, 396] on input "38-1089, 381089," at bounding box center [643, 410] width 515 height 42
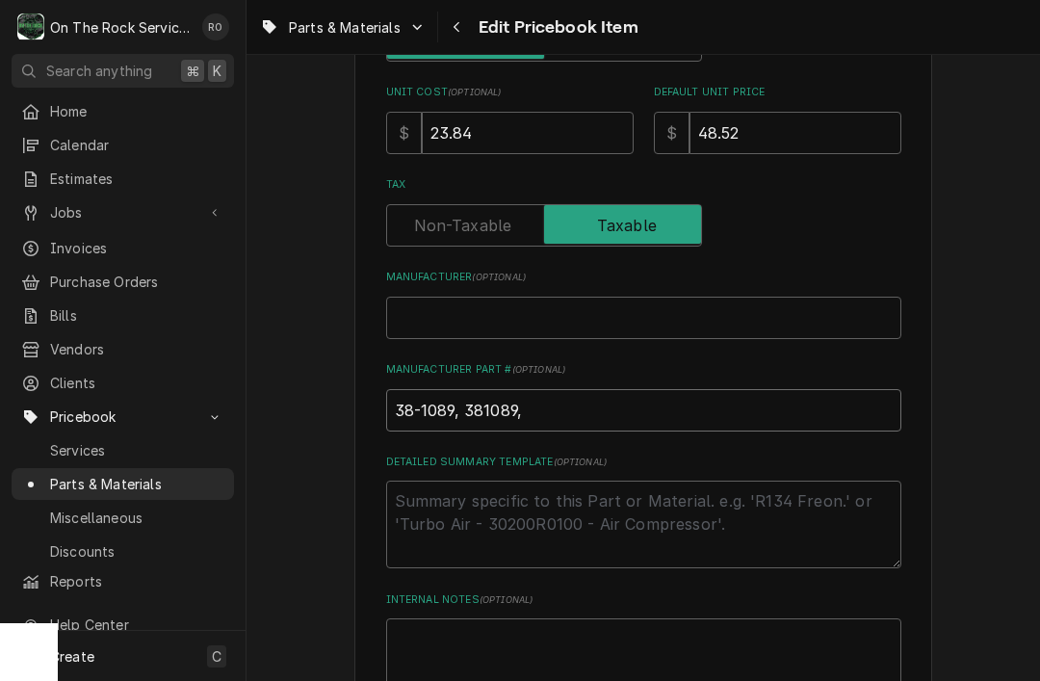
paste input "28154-0013"
type textarea "x"
type input "38-1089, 381089, 28154-0013"
click at [477, 303] on input "Manufacturer ( optional )" at bounding box center [643, 317] width 515 height 42
type textarea "x"
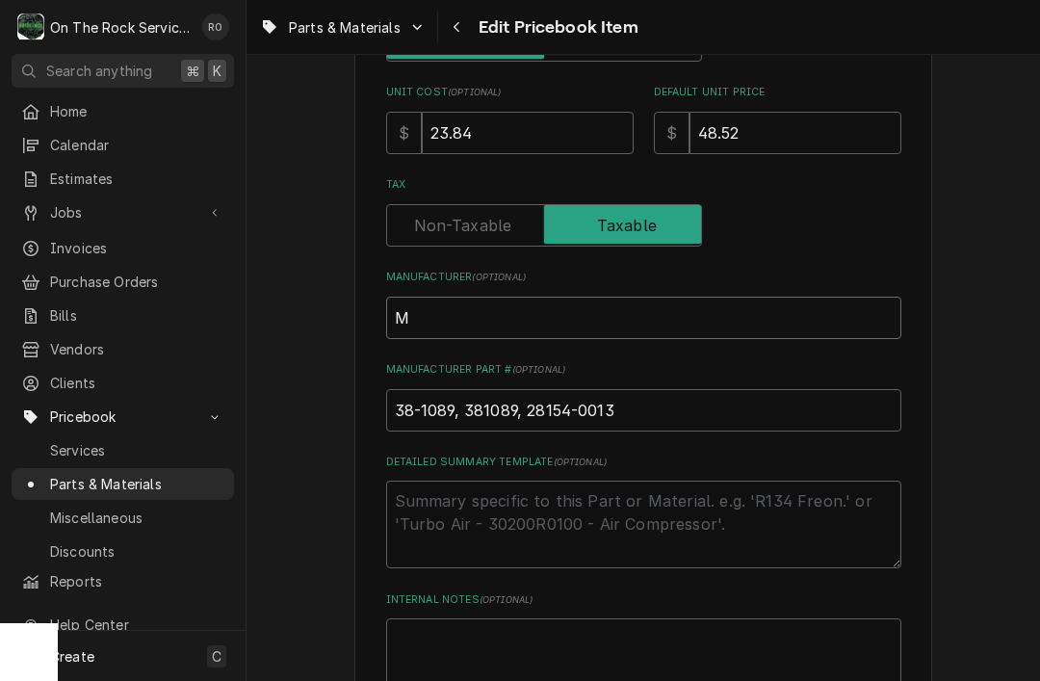
type input "MI"
type textarea "x"
type input "MId"
type textarea "x"
type input "MIdd"
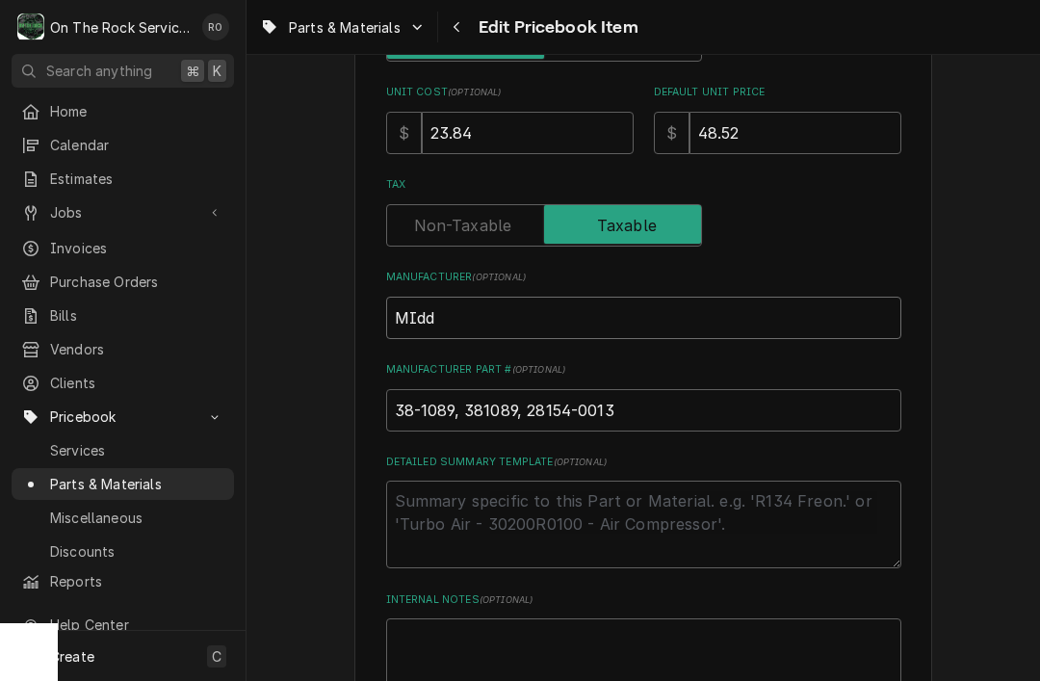
type textarea "x"
type input "MIddl"
type textarea "x"
type input "MIddle"
type textarea "x"
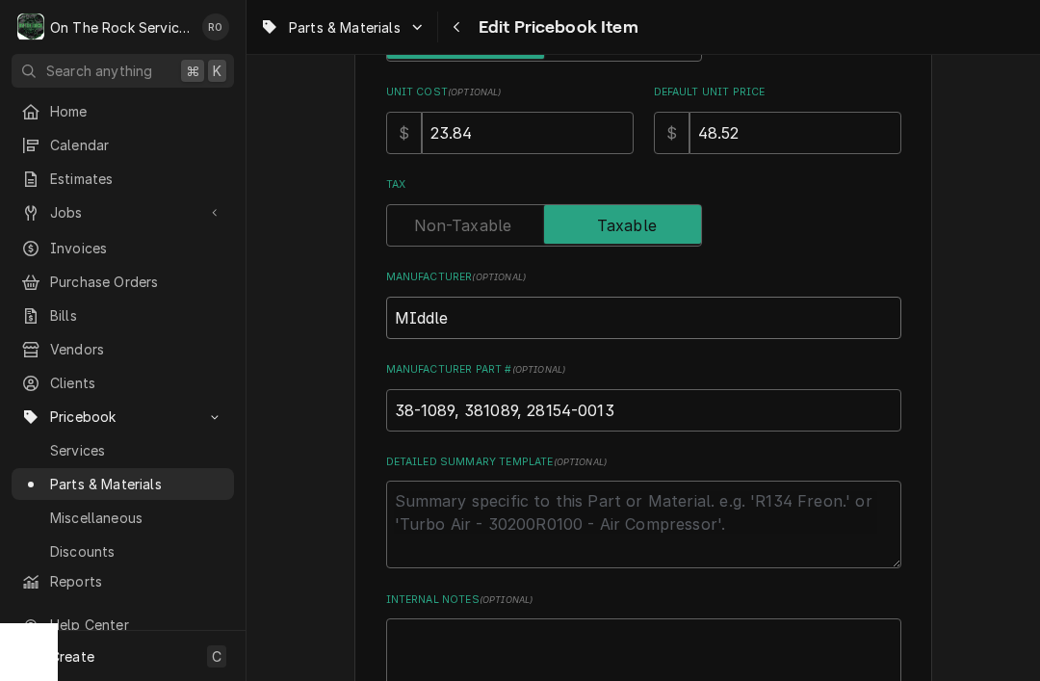
type input "MIddl"
type textarea "x"
type input "MIdd"
type textarea "x"
type input "MId"
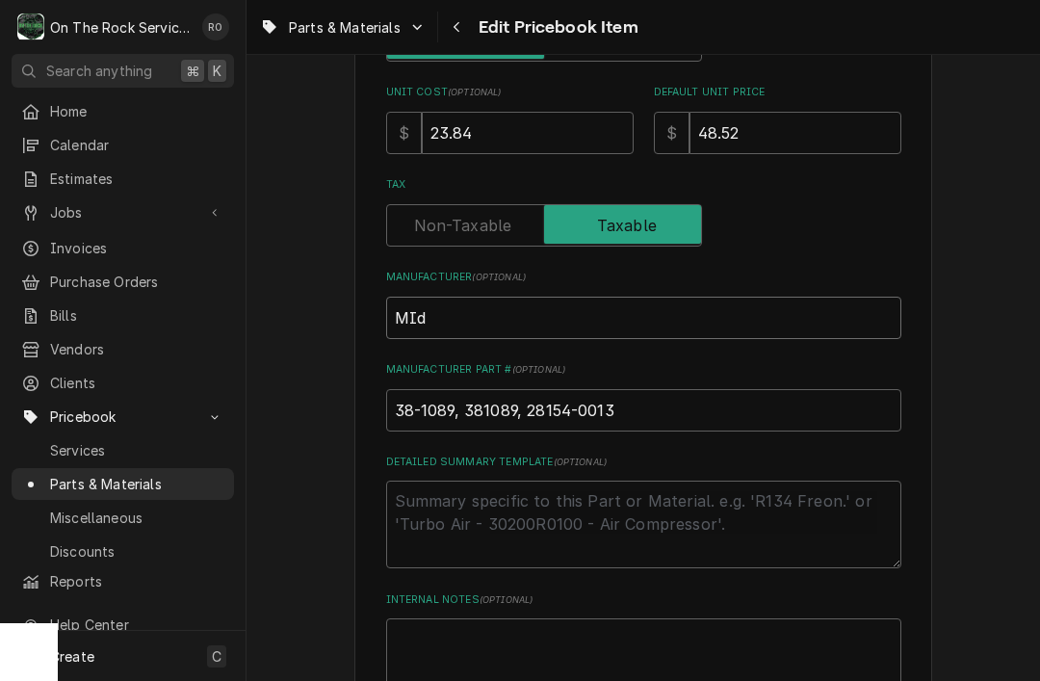
type textarea "x"
type input "MI"
type textarea "x"
type input "M"
type textarea "x"
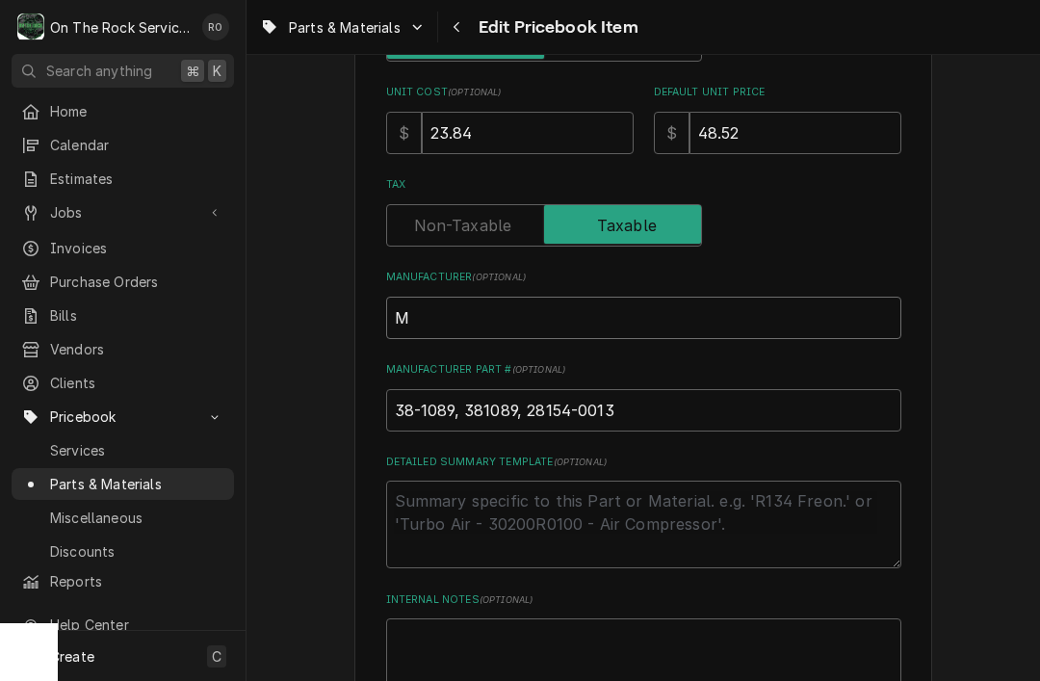
type input "Mi"
type textarea "x"
type input "Mid"
type textarea "x"
type input "Midd"
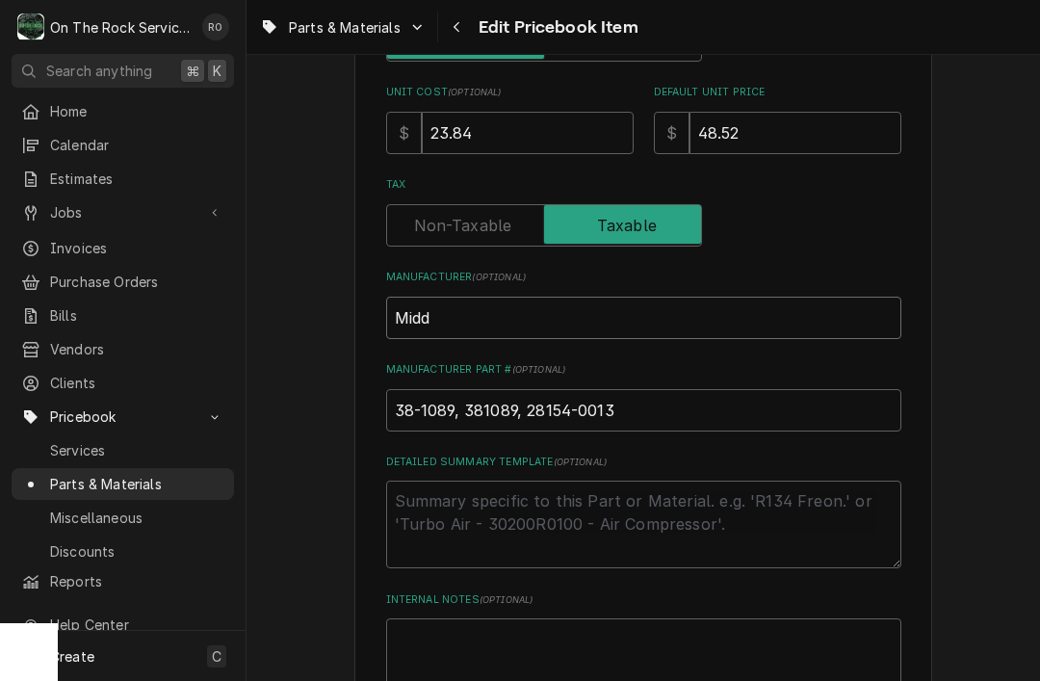
type textarea "x"
type input "Middle"
type textarea "x"
type input "Middleb"
type textarea "x"
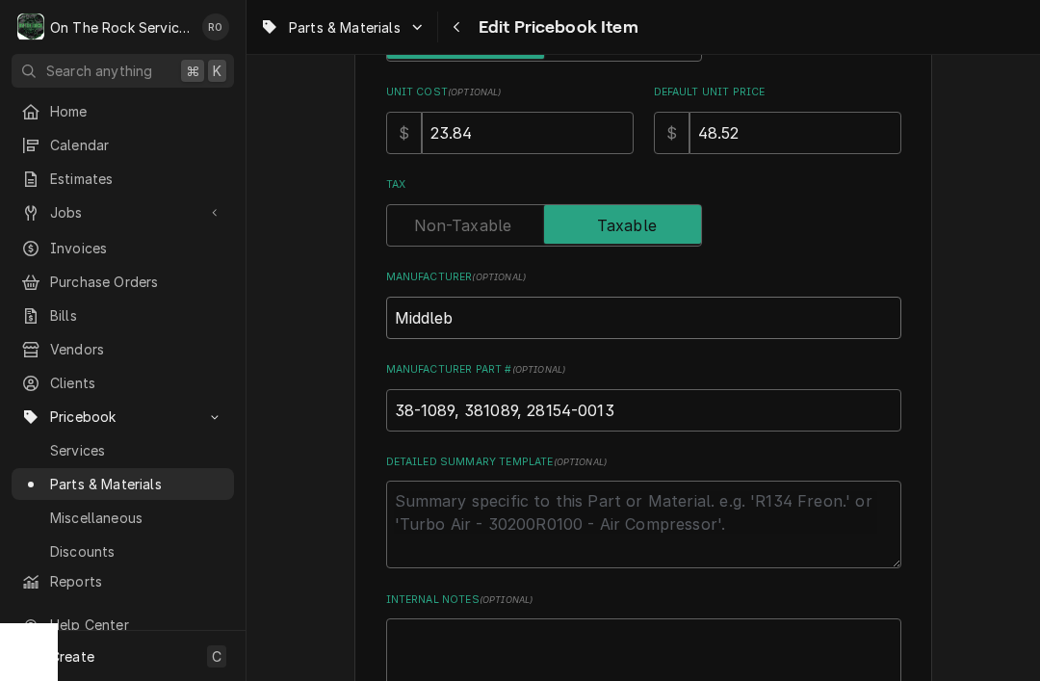
type input "Middleby"
type textarea "x"
type input "Middleby"
type textarea "x"
type input "Middleby M"
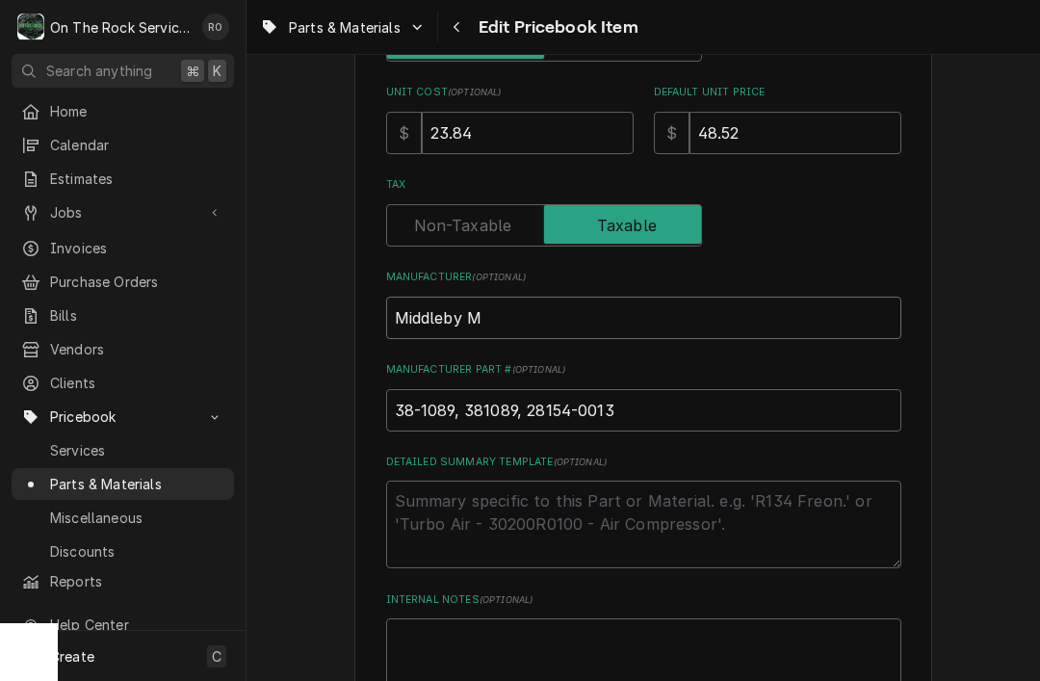
type textarea "x"
type input "Middleby Mar"
type textarea "x"
type input "Middleby Marsh"
type textarea "x"
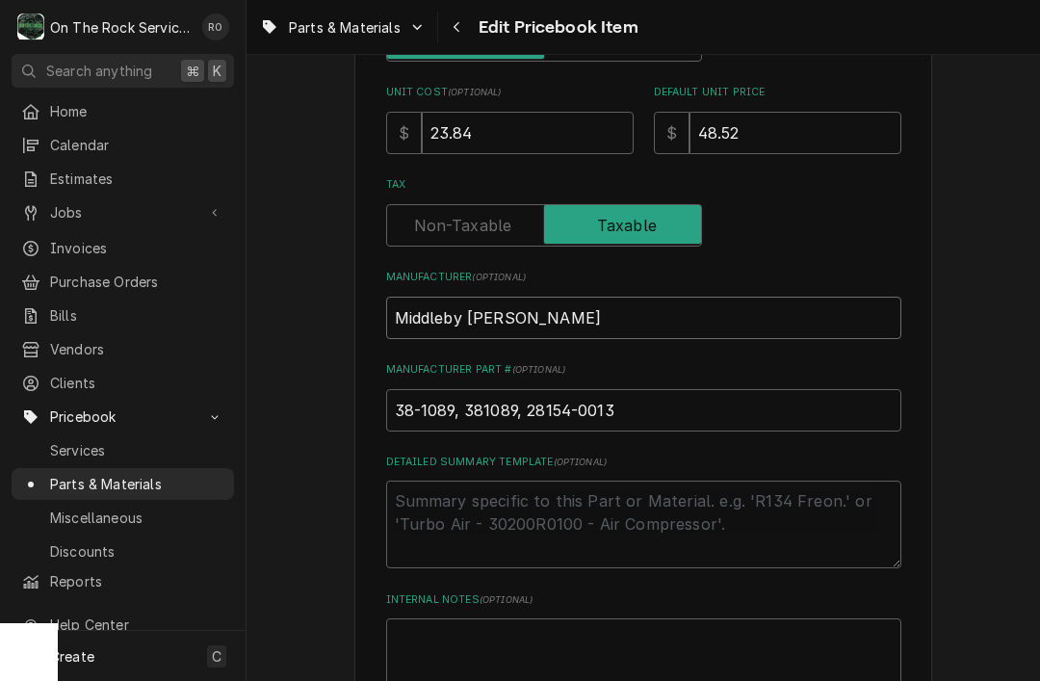
type input "Middleby Marsha"
type textarea "x"
type input "Middleby Marshal"
type textarea "x"
type input "Middleby Marshall"
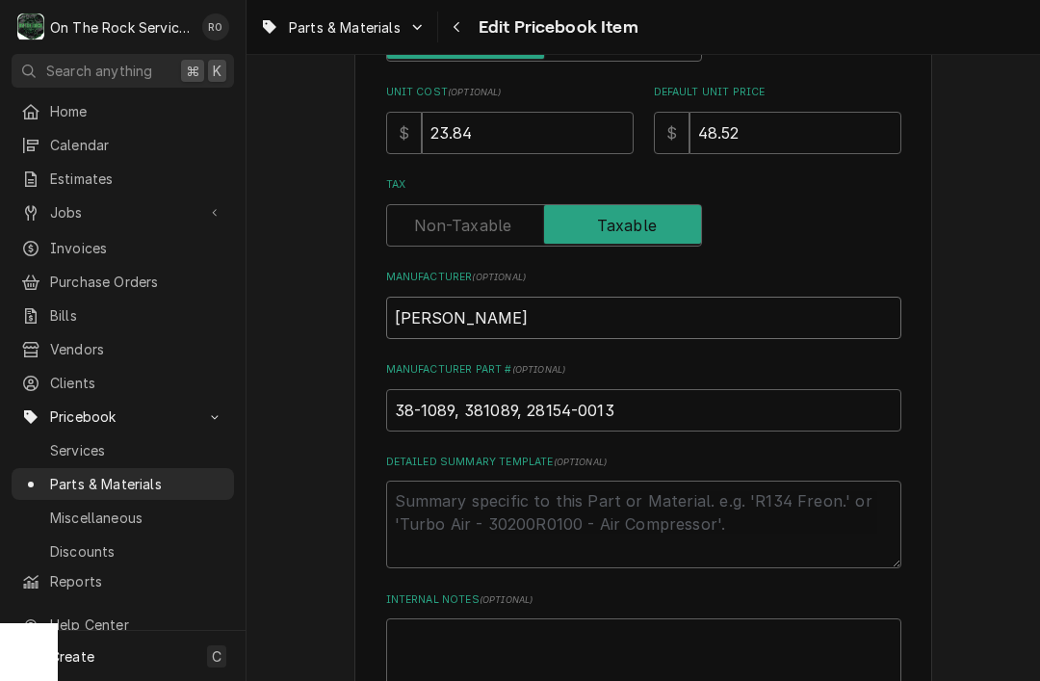
type textarea "x"
type input "Middleby Marshall"
type textarea "x"
type input "Middleby Marshall ,"
type textarea "x"
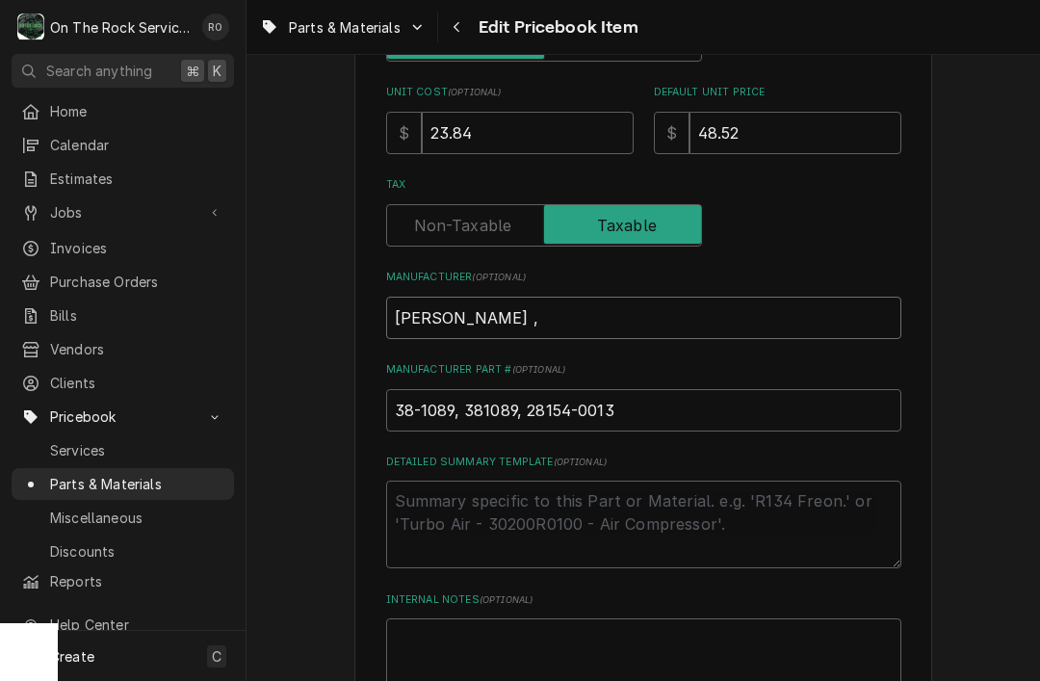
type input "Middleby Marshall , M"
type textarea "x"
type input "Middleby Marshall , Ma"
type textarea "x"
type input "Middleby Marshall , Mav"
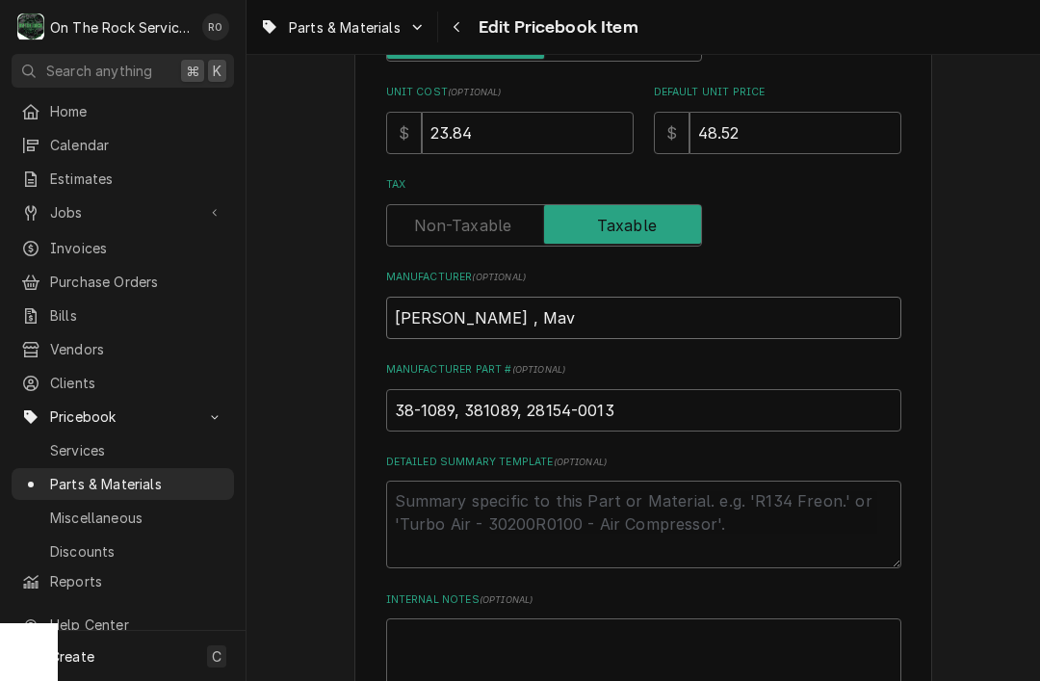
type textarea "x"
type input "Middleby Marshall , Mavr"
type textarea "x"
type input "Middleby Marshall , Mavri"
type textarea "x"
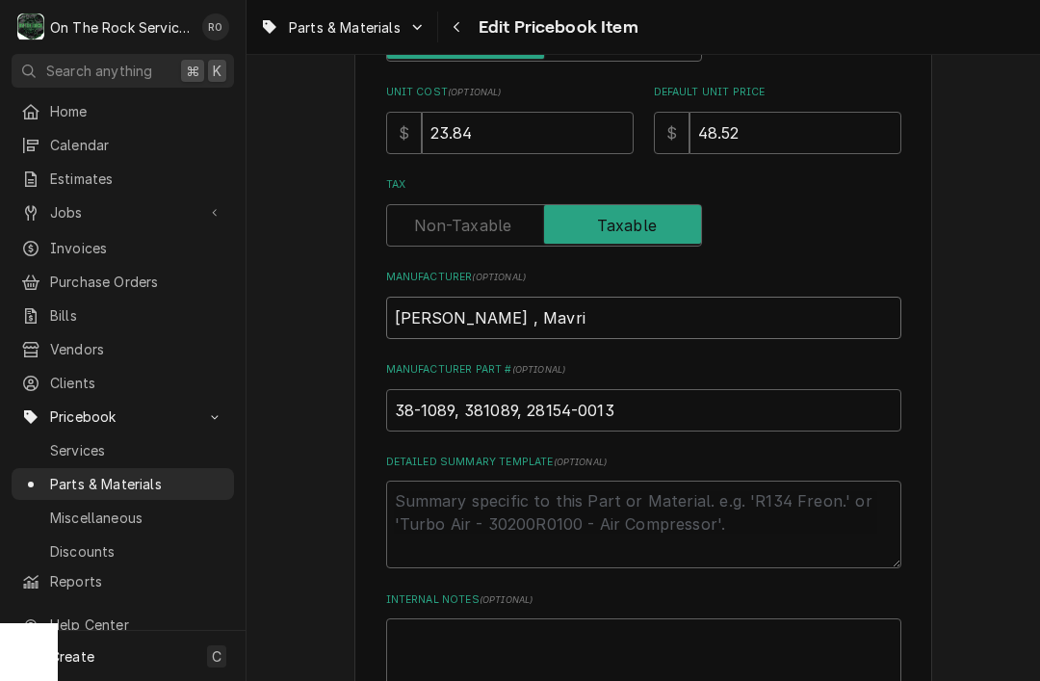
type input "Middleby Marshall , Mavrik"
type textarea "x"
type input "Middleby Marshall , Mavrik"
click at [547, 130] on input "23.84" at bounding box center [528, 133] width 212 height 42
click at [528, 115] on input "23.84" at bounding box center [528, 133] width 212 height 42
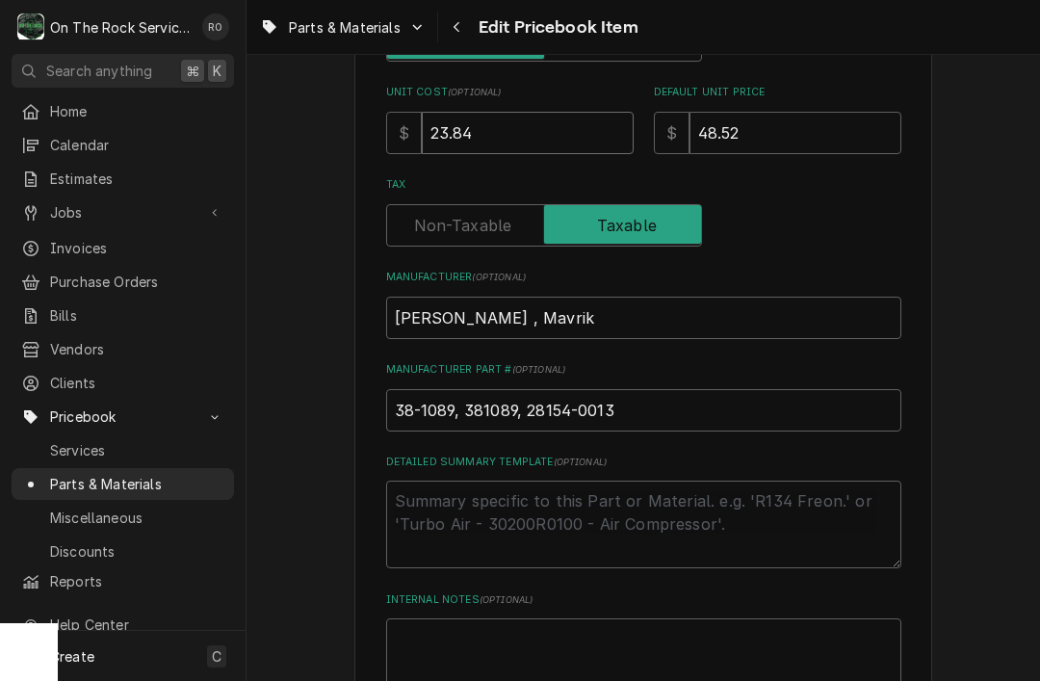
click at [527, 114] on input "23.84" at bounding box center [528, 133] width 212 height 42
type textarea "x"
type input "23"
type textarea "x"
type input "2"
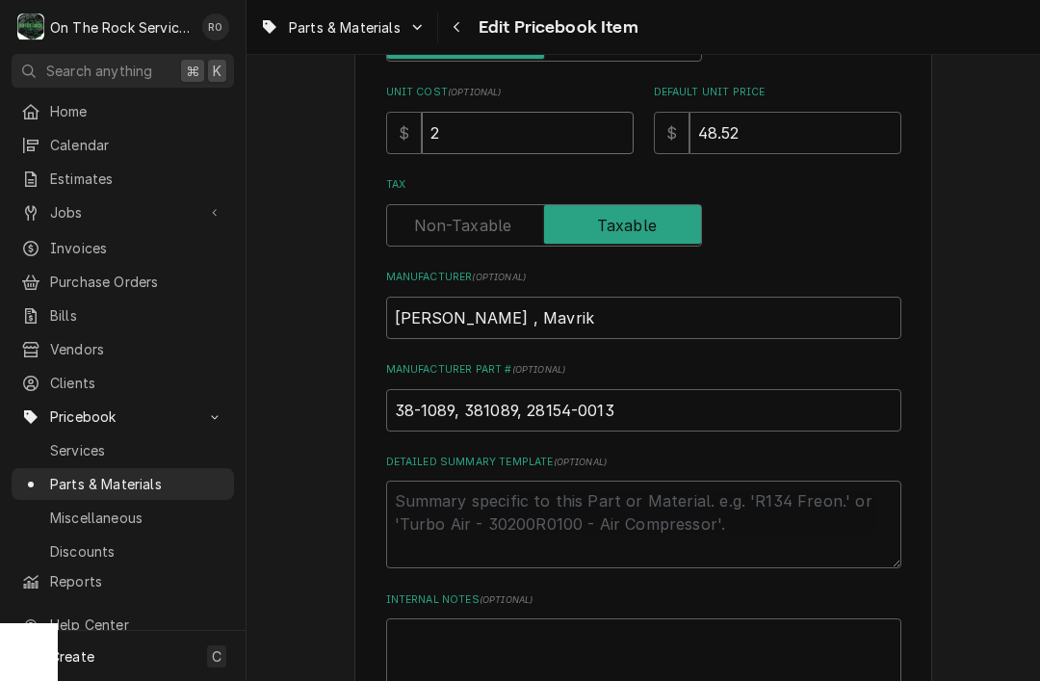
type textarea "x"
type input "3"
type textarea "x"
type input "30"
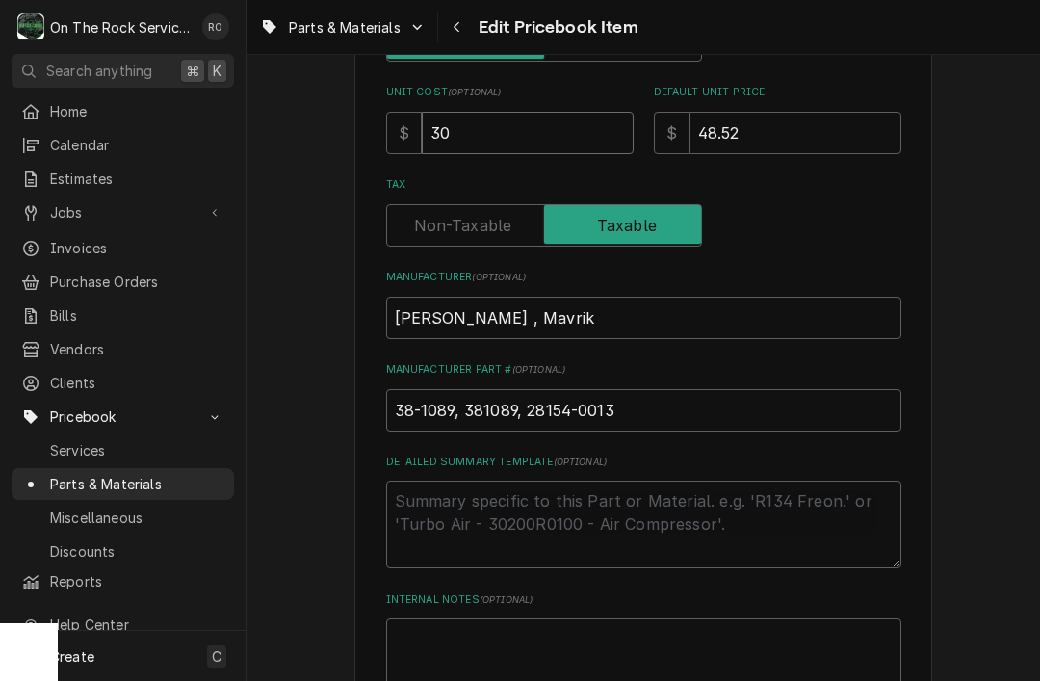
type textarea "x"
type input "30.1"
type textarea "x"
type input "30.15"
type textarea "x"
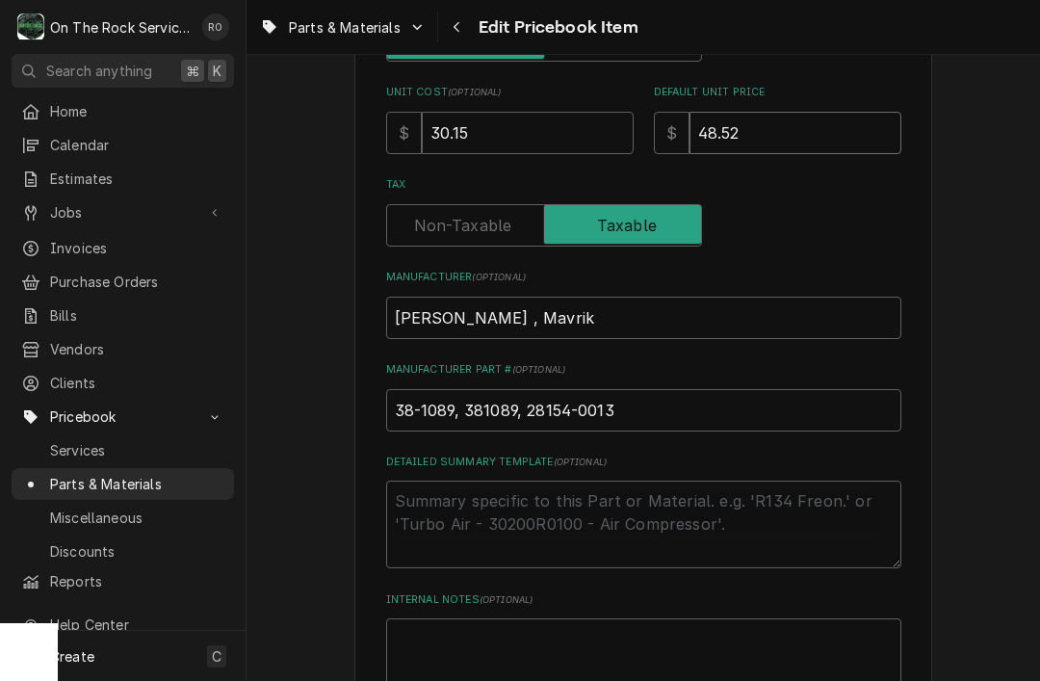
type input "48.5"
type textarea "x"
type input "48"
type textarea "x"
type input "4"
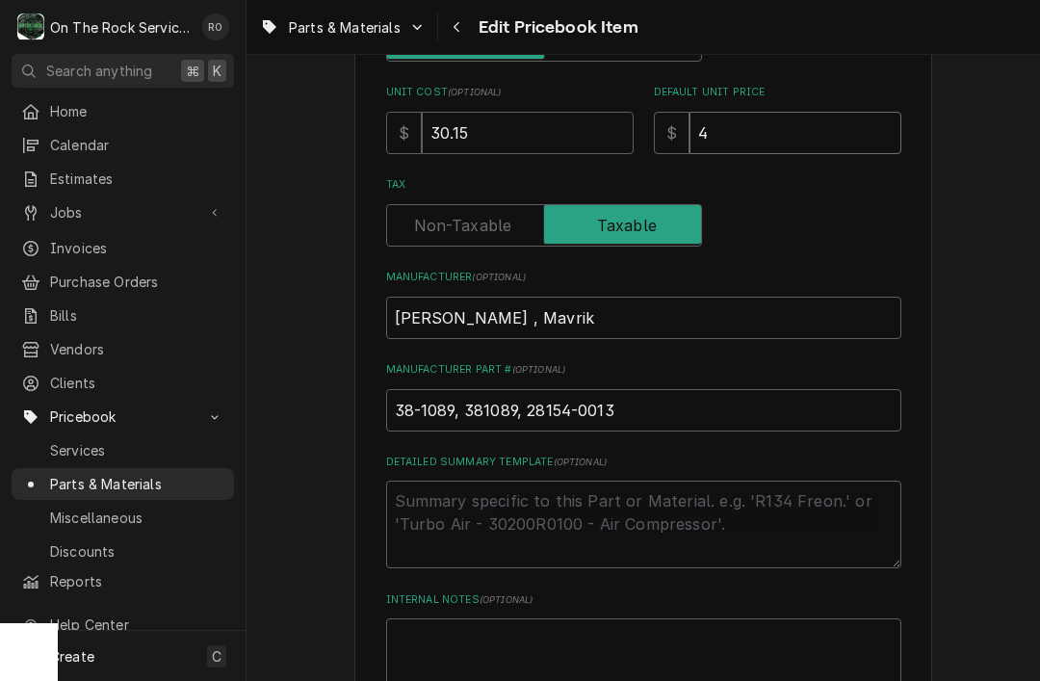
type textarea "x"
type input "6"
type textarea "x"
type input "60"
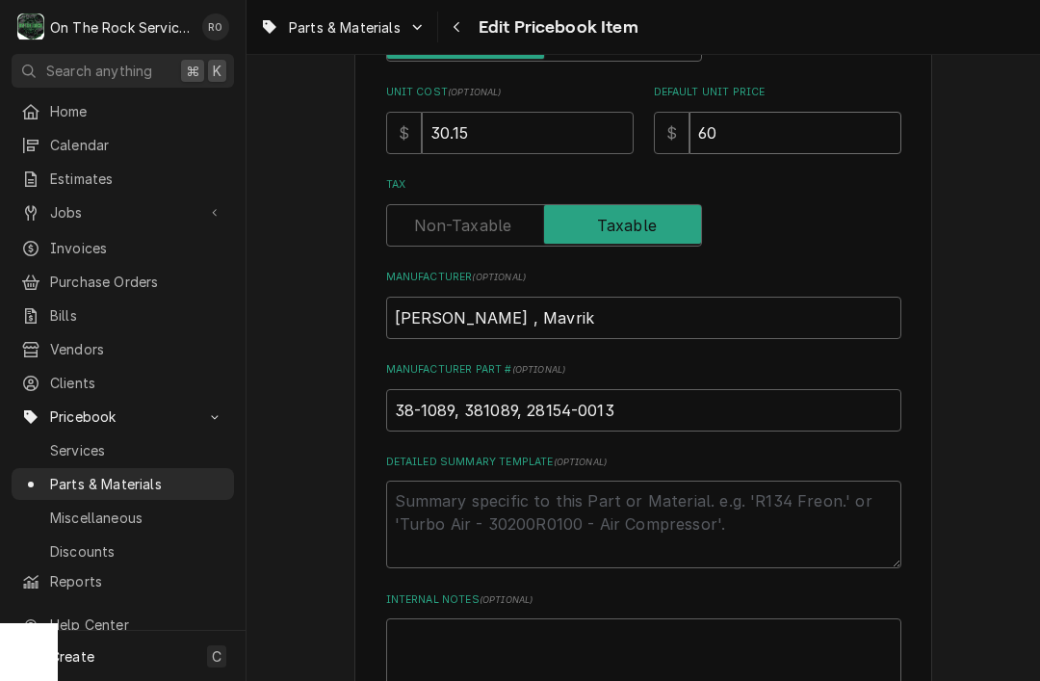
type textarea "x"
type input "60.3"
type textarea "x"
type input "60.30"
click at [528, 121] on input "30.15" at bounding box center [528, 133] width 212 height 42
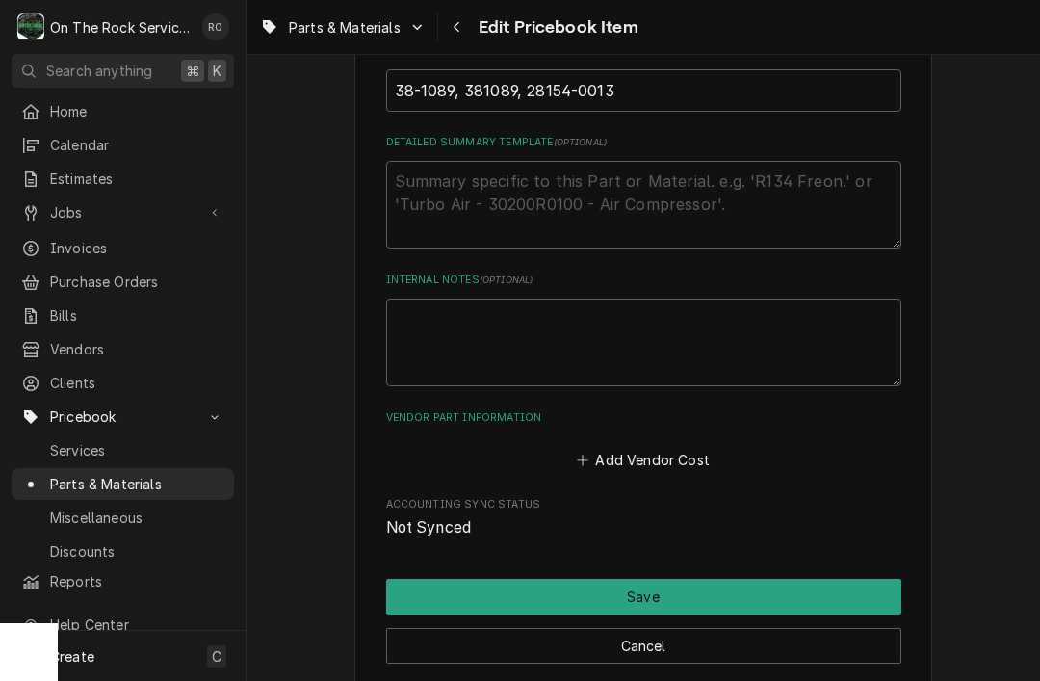
scroll to position [928, 0]
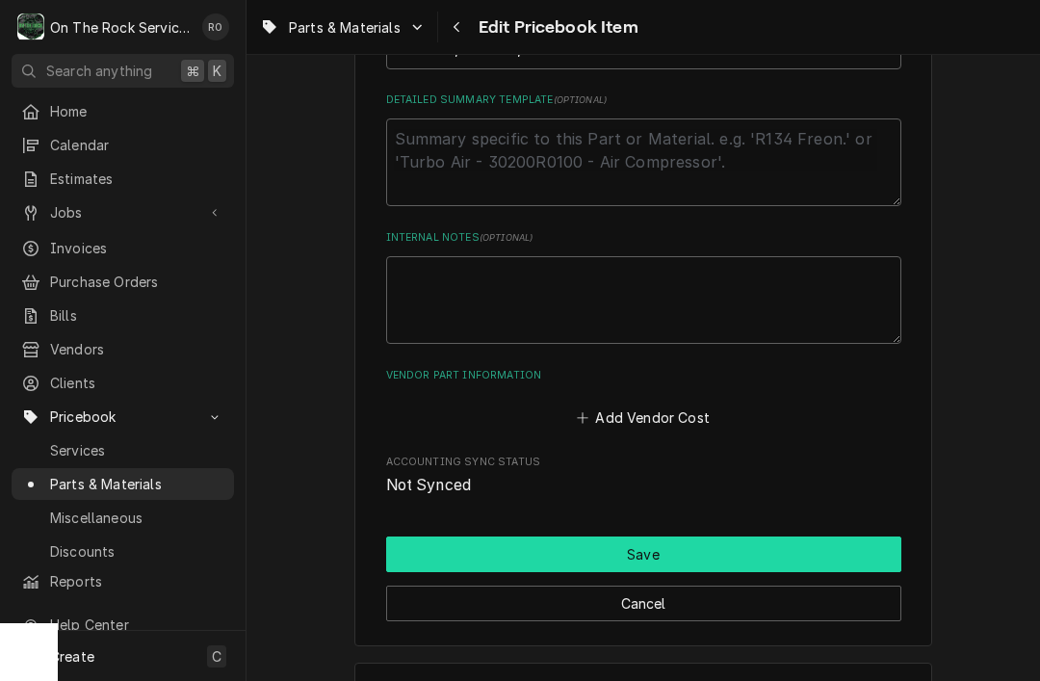
click at [753, 539] on button "Save" at bounding box center [643, 554] width 515 height 36
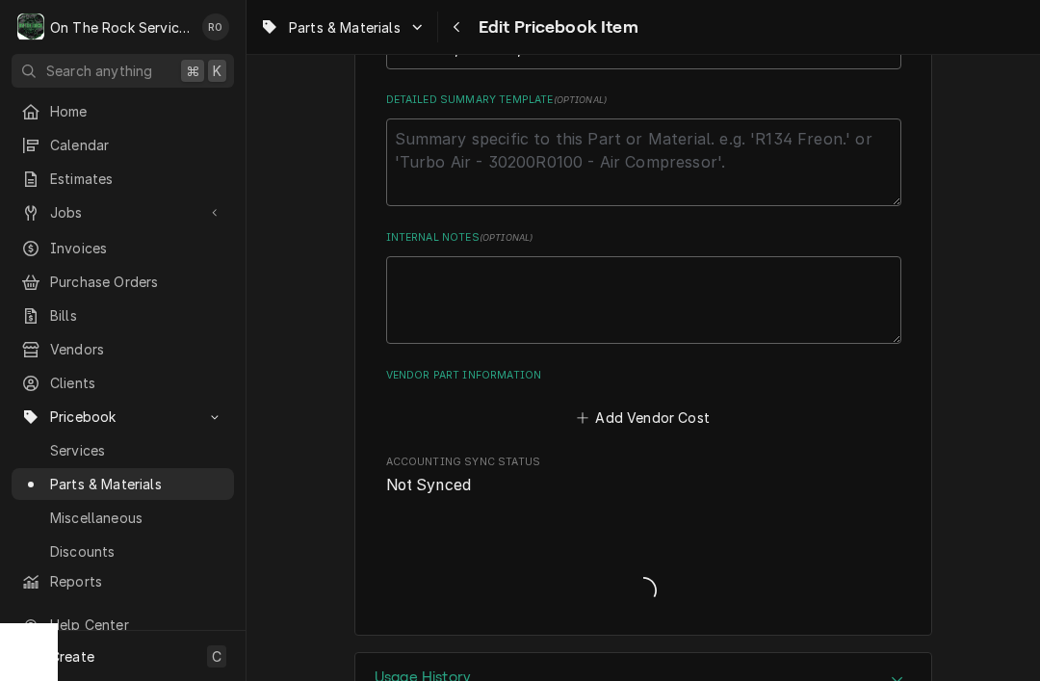
type textarea "x"
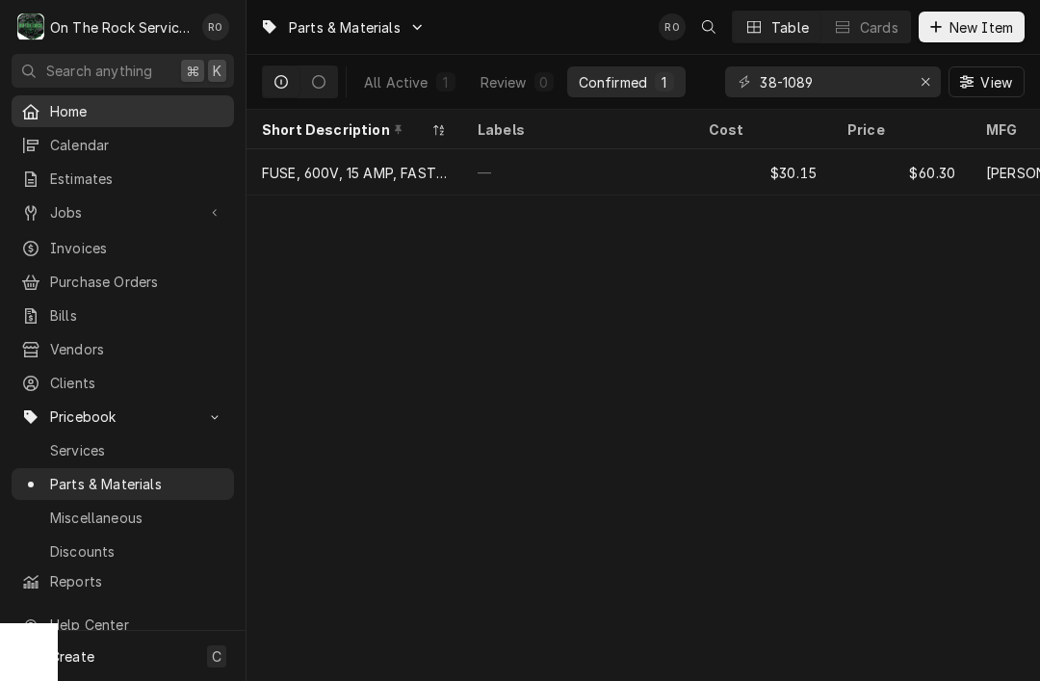
click at [50, 117] on div "Home" at bounding box center [122, 111] width 215 height 24
